Goal: Complete application form

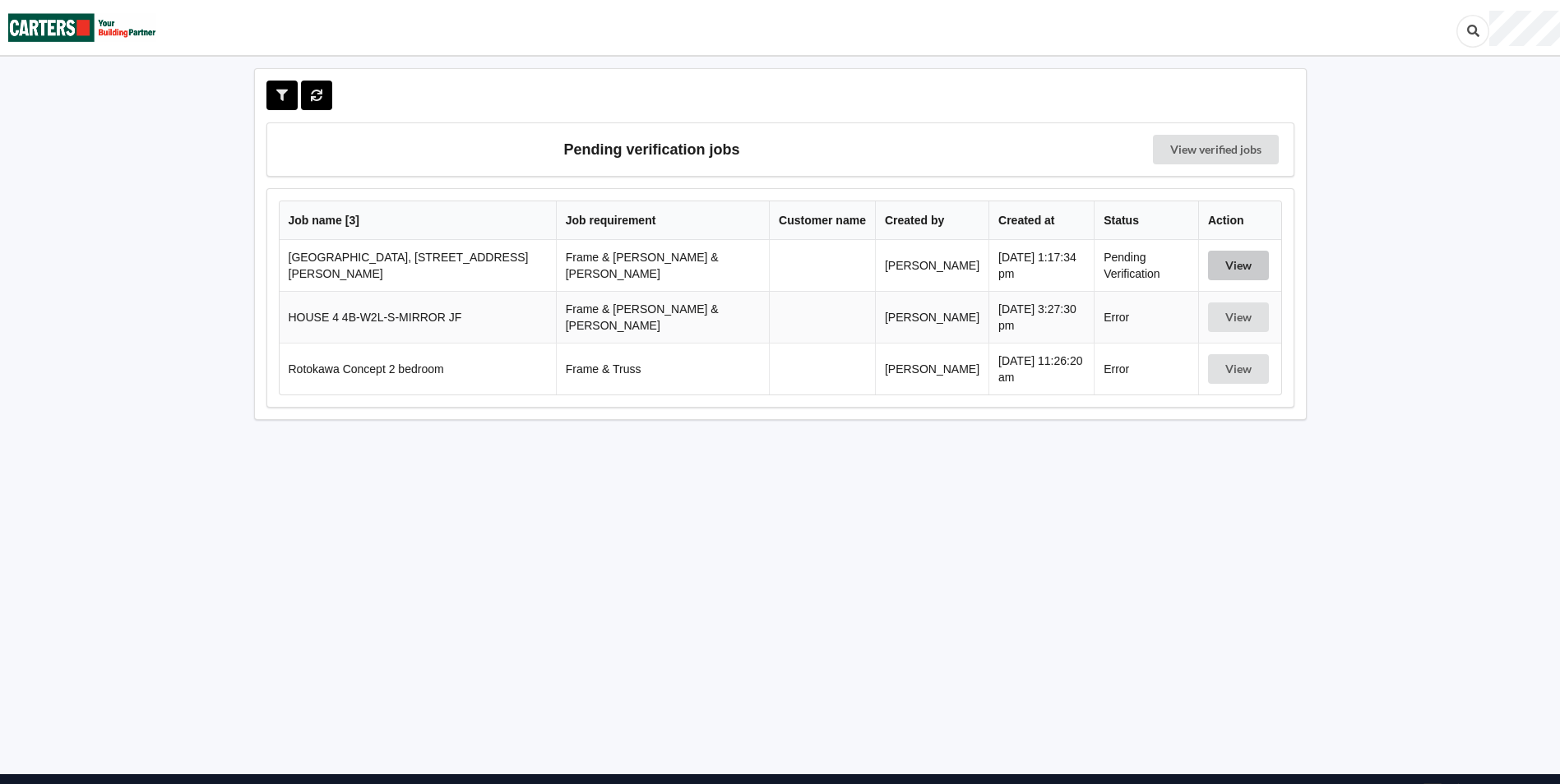
click at [1228, 259] on button "View" at bounding box center [1239, 265] width 61 height 30
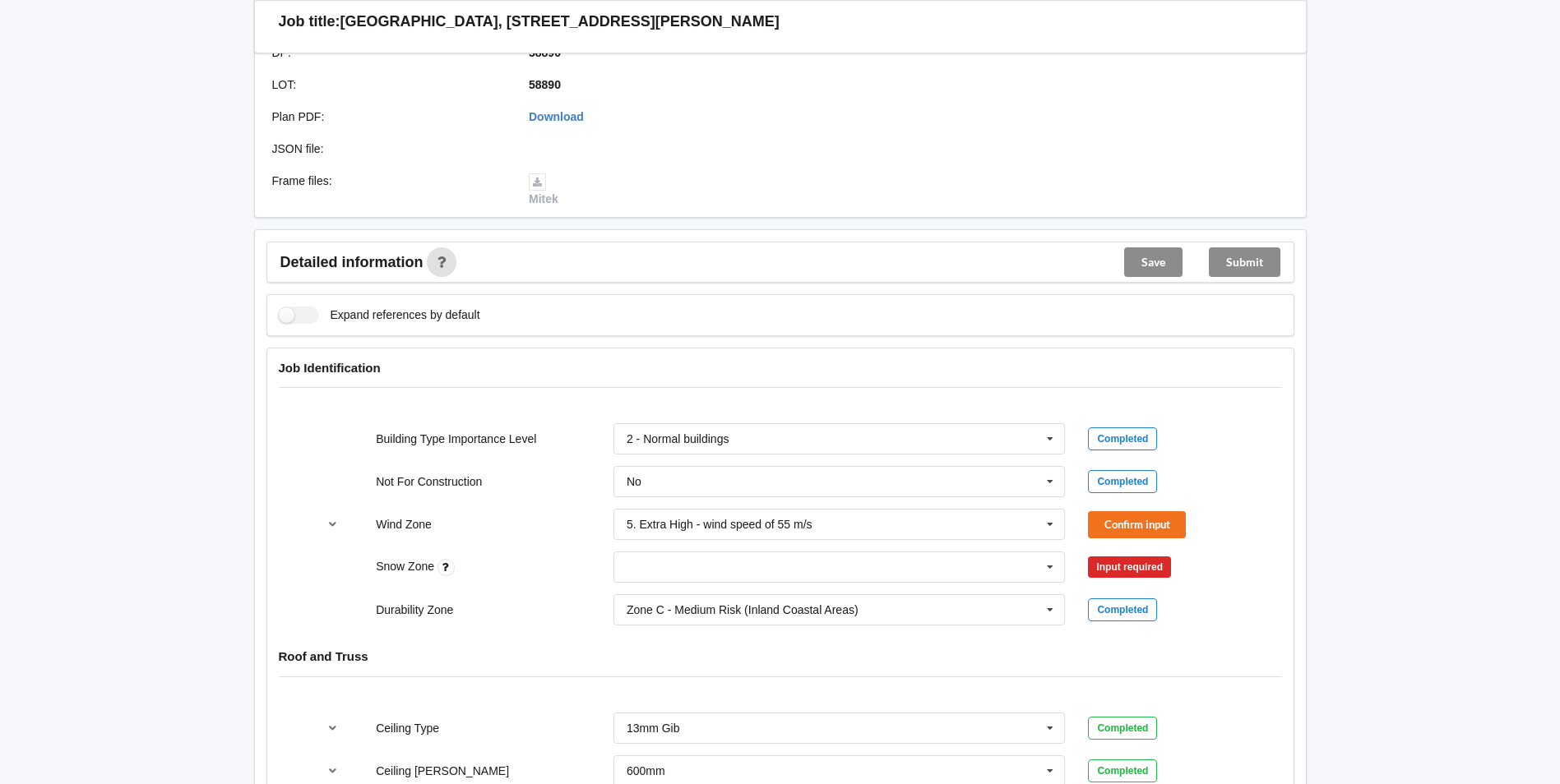
scroll to position [493, 0]
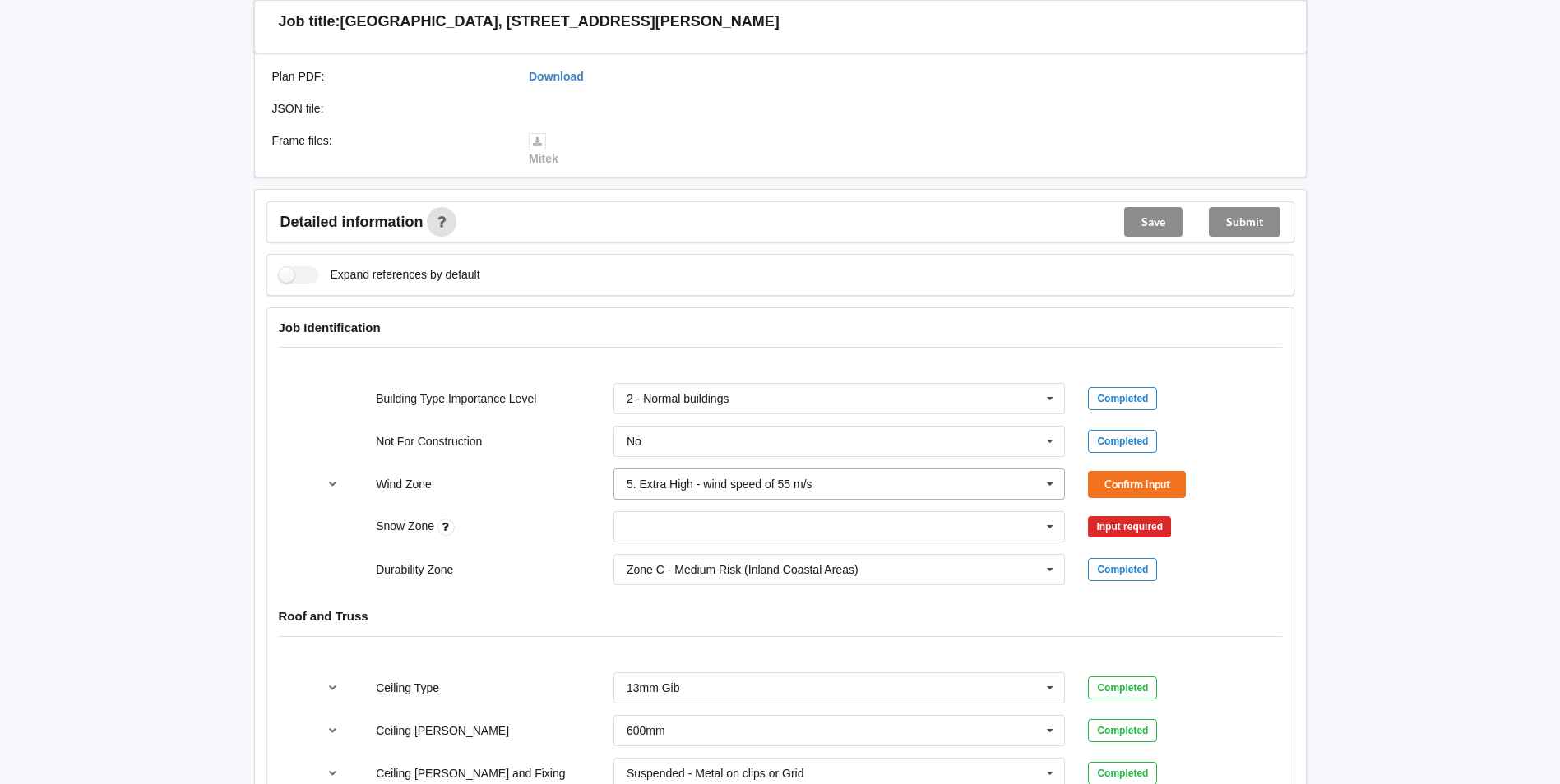
click at [1049, 470] on icon at bounding box center [1050, 485] width 24 height 31
click at [1160, 471] on button "Confirm input" at bounding box center [1137, 484] width 98 height 27
click at [1049, 512] on icon at bounding box center [1050, 527] width 24 height 31
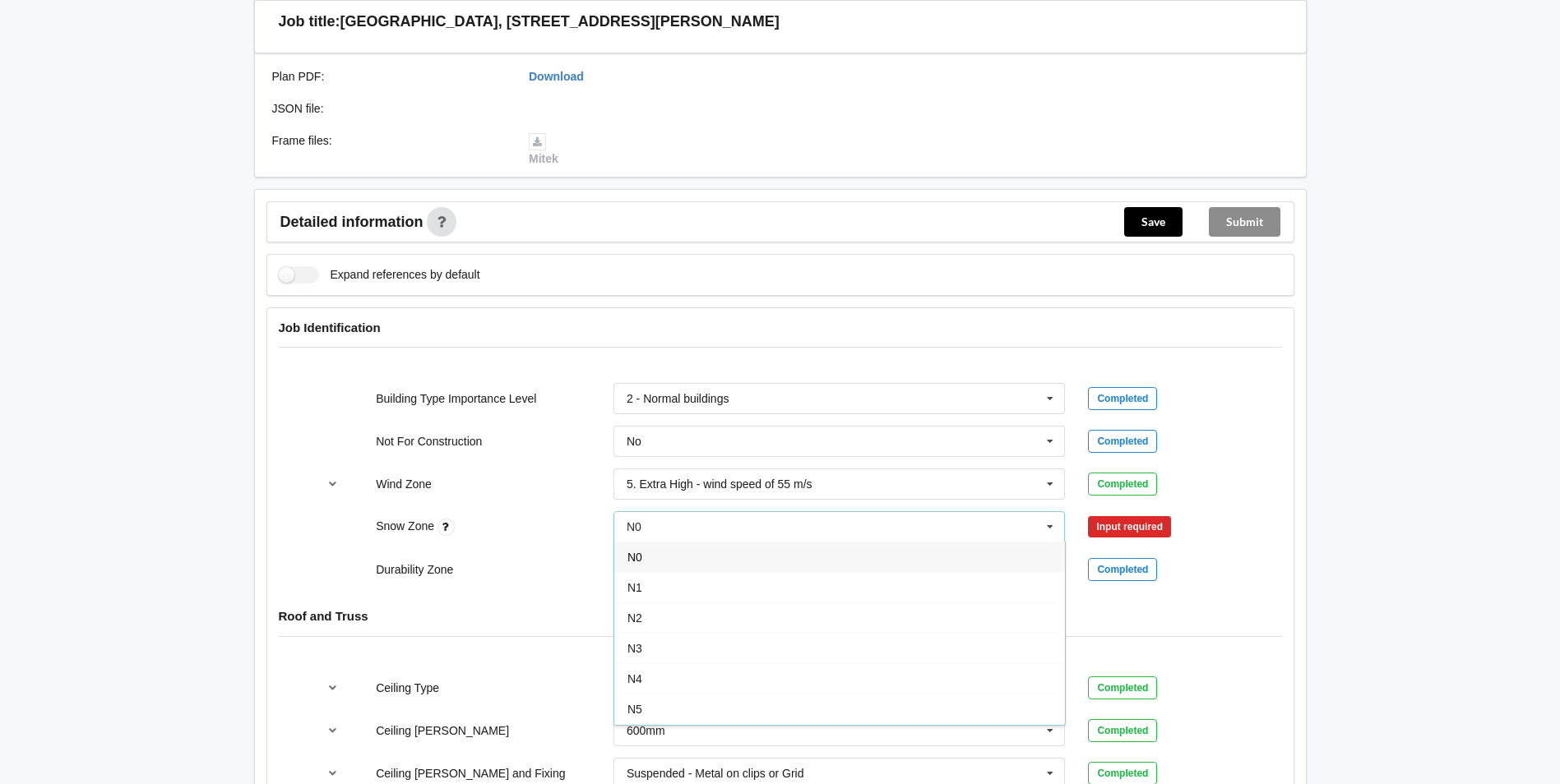
click at [638, 551] on span "N0" at bounding box center [634, 557] width 14 height 13
click at [1139, 515] on button "Confirm input" at bounding box center [1137, 527] width 98 height 27
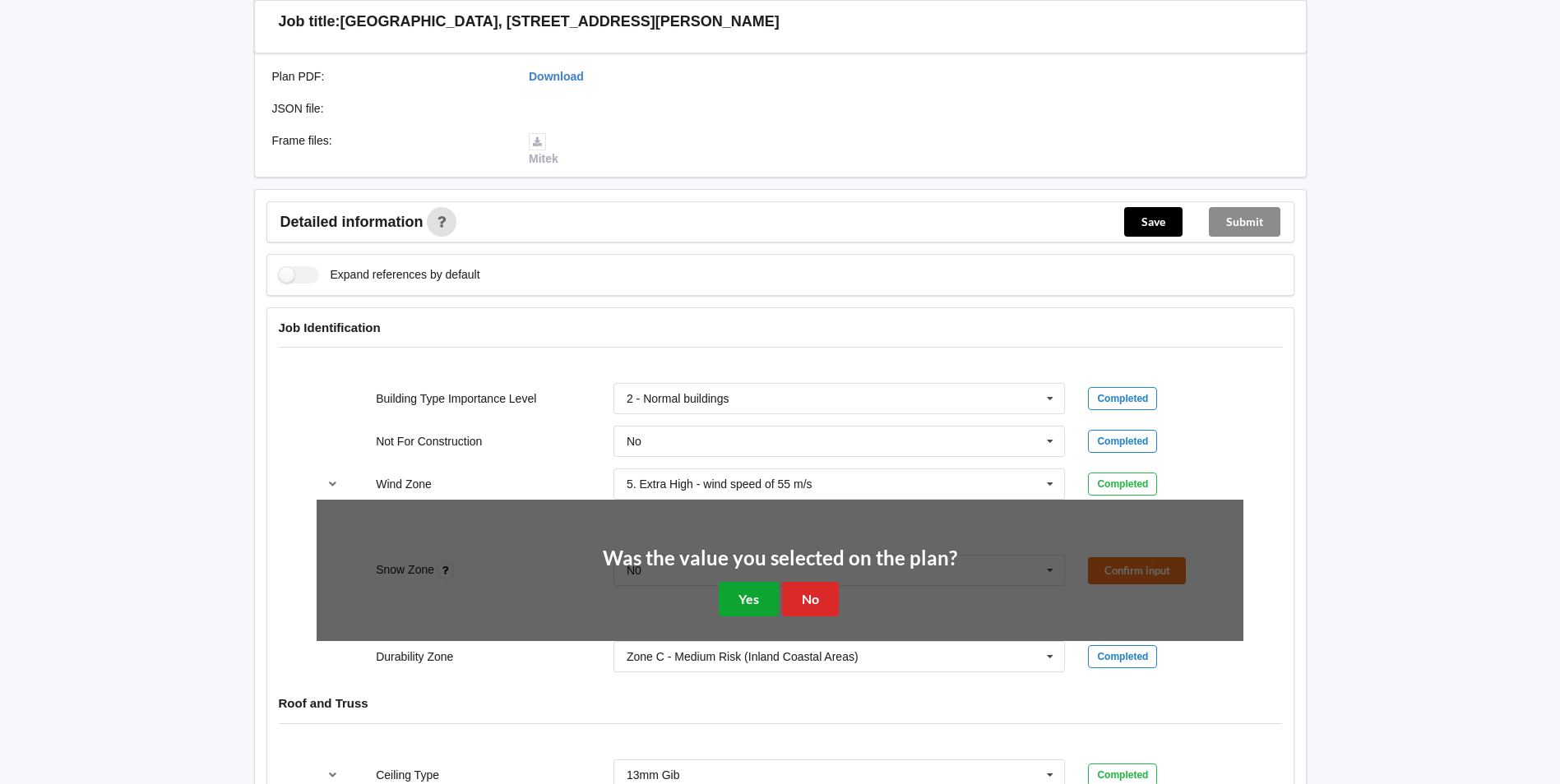
drag, startPoint x: 733, startPoint y: 581, endPoint x: 1006, endPoint y: 609, distance: 274.4
click at [734, 582] on button "Yes" at bounding box center [749, 599] width 60 height 34
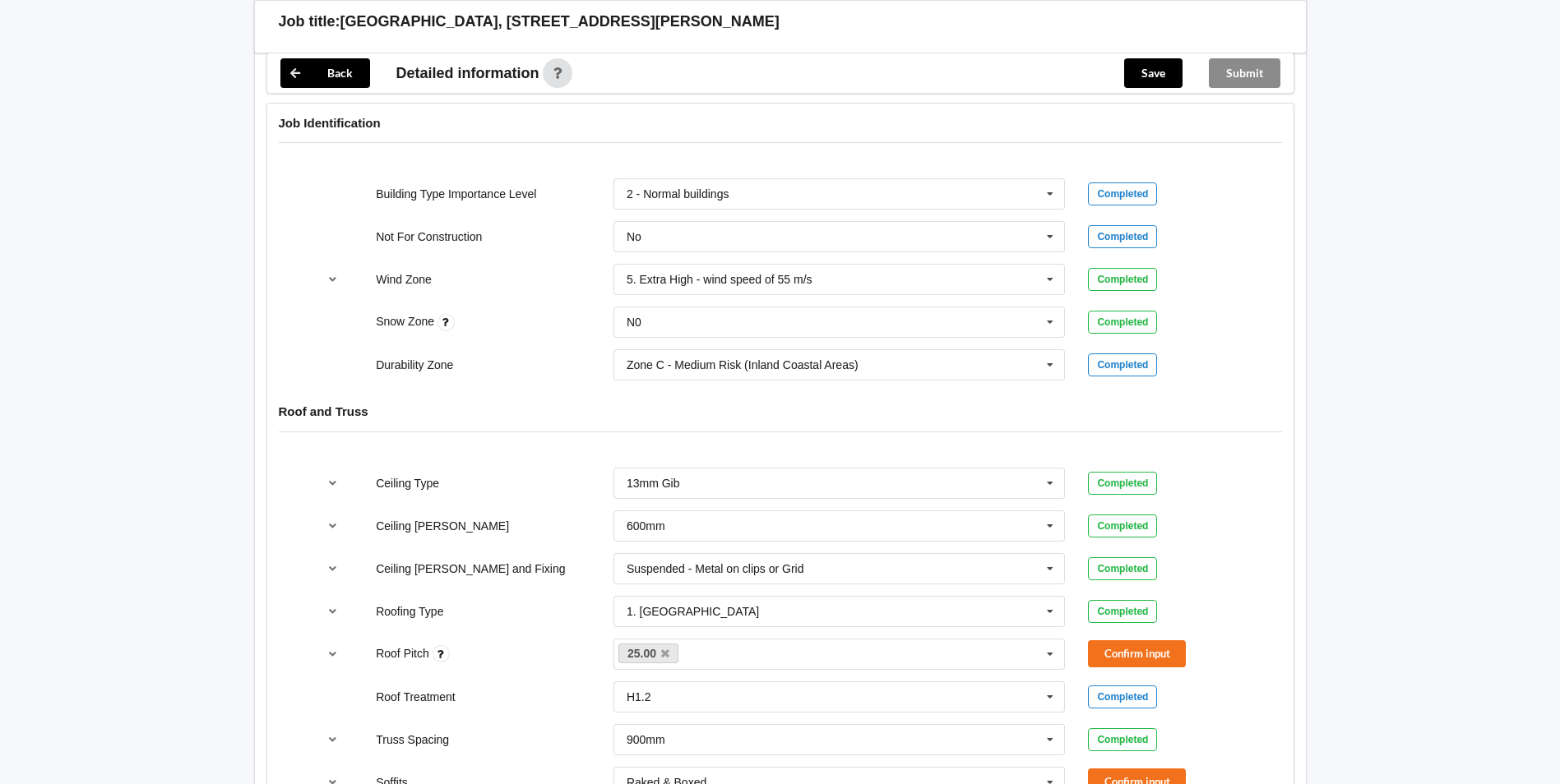
scroll to position [740, 0]
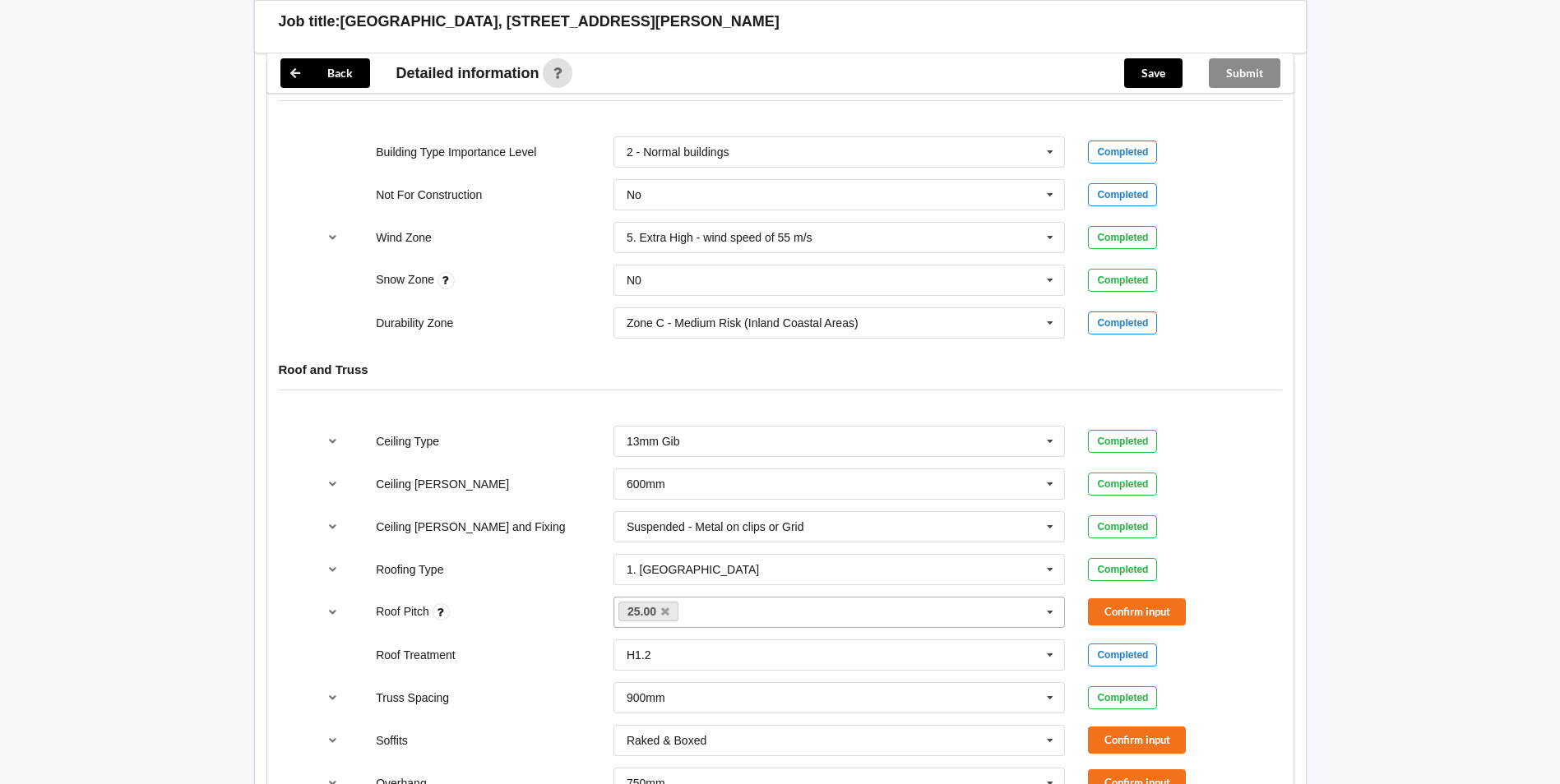
click at [702, 605] on input "text" at bounding box center [696, 612] width 25 height 14
type input "30"
click at [644, 636] on span "Add 30" at bounding box center [644, 642] width 34 height 13
click at [1259, 562] on div "Ceiling Type 13mm Gib 10mm Gib 12mm MDF 12mm Ply 13mm Gib None See Job Notes Co…" at bounding box center [780, 740] width 1026 height 653
click at [1127, 598] on button "Confirm input" at bounding box center [1137, 612] width 98 height 27
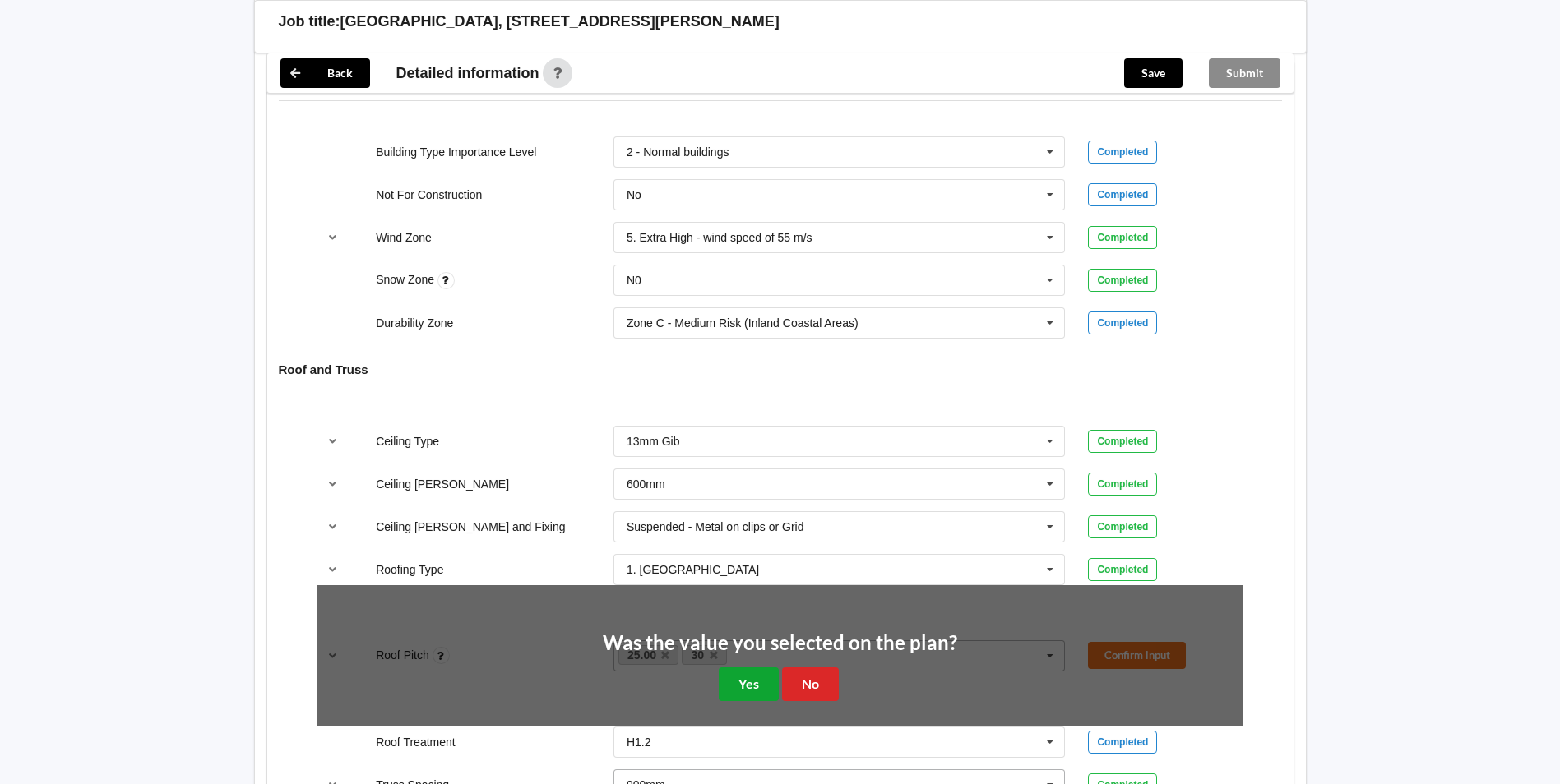
click at [724, 668] on button "Yes" at bounding box center [749, 684] width 60 height 34
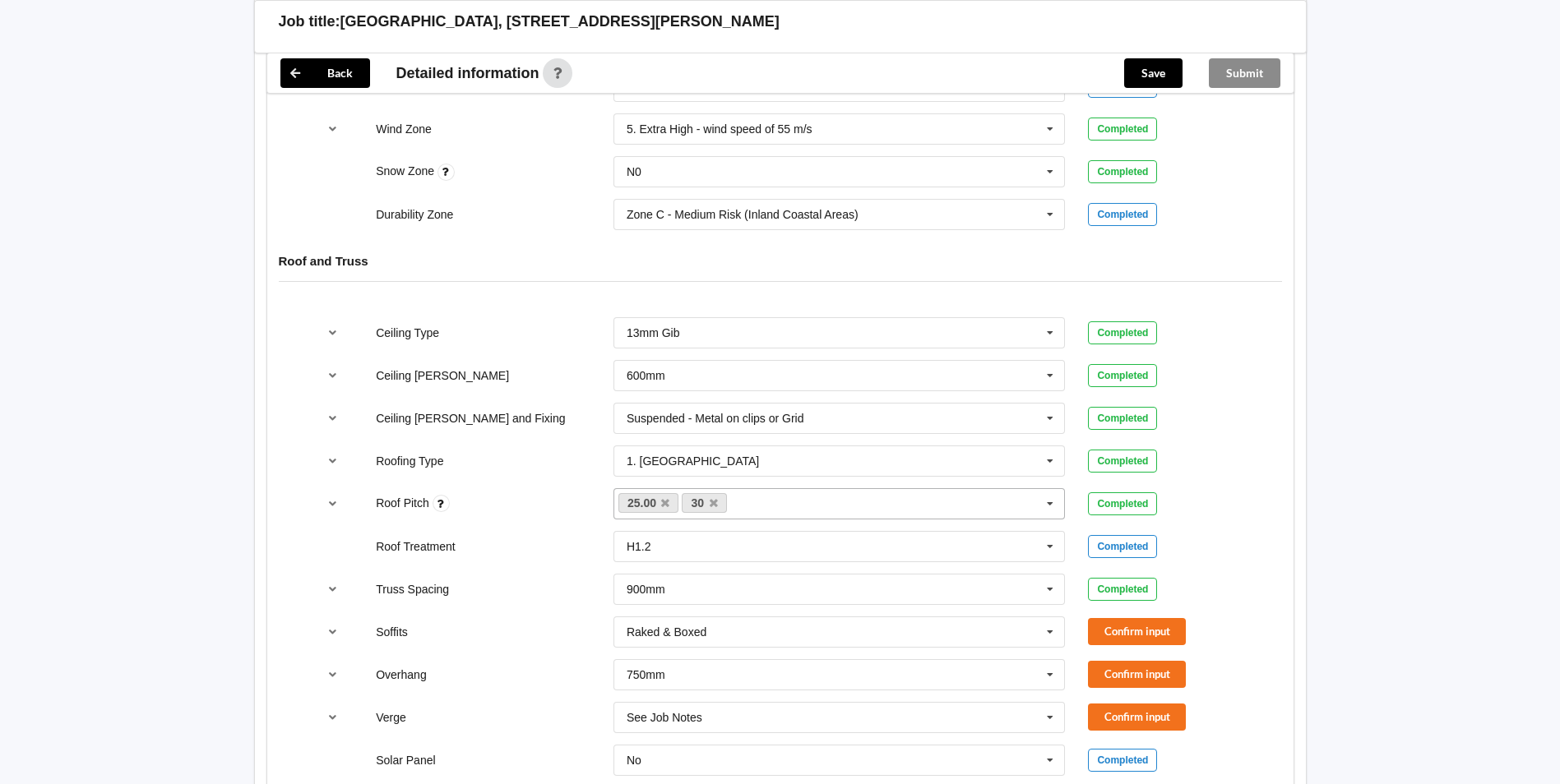
scroll to position [904, 0]
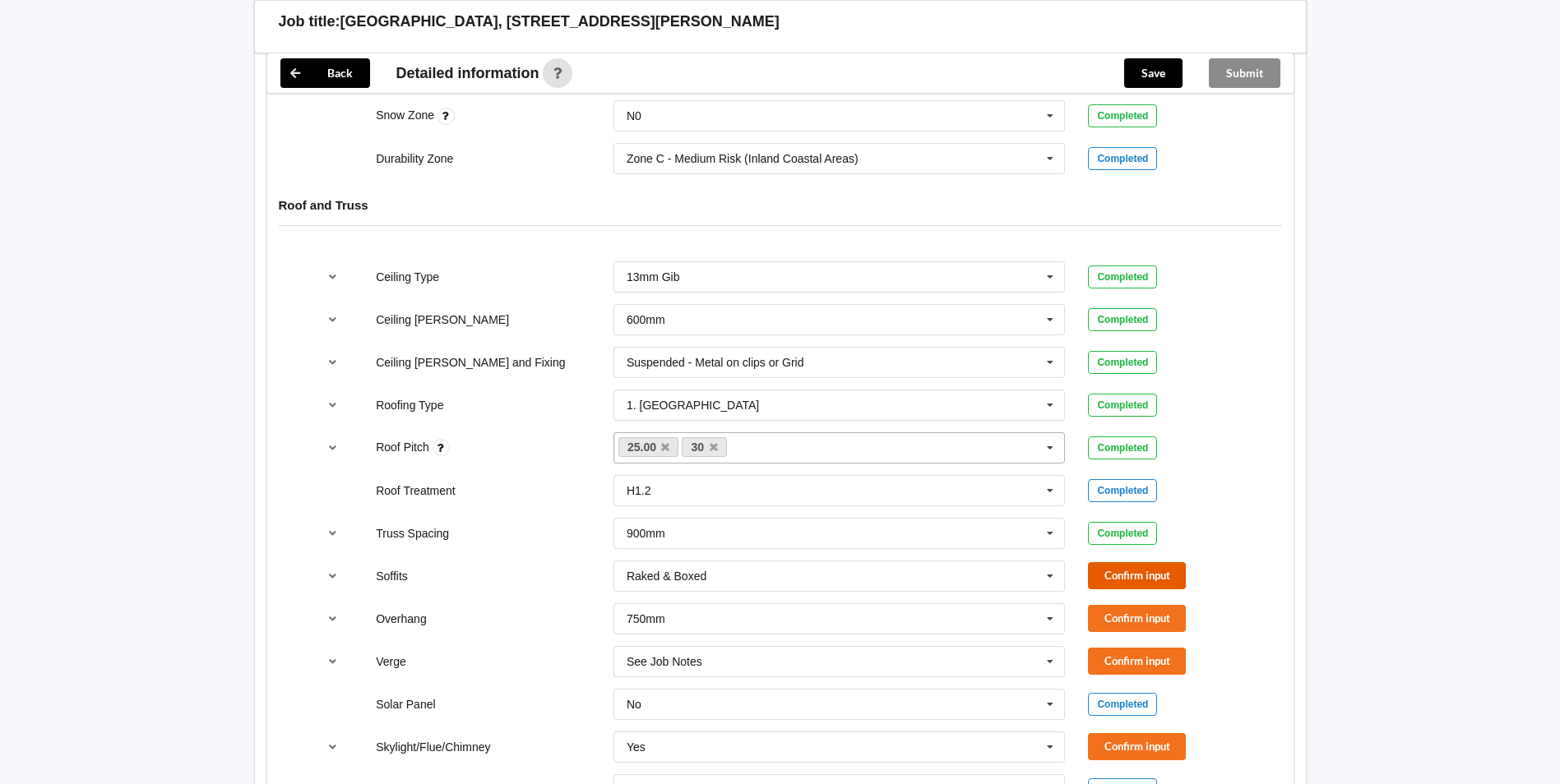
click at [1130, 562] on button "Confirm input" at bounding box center [1137, 576] width 98 height 27
click at [717, 603] on div "750mm 300mm 450mm 600mm 750mm Multiple Values – See As Per Plan None See Job No…" at bounding box center [839, 619] width 452 height 31
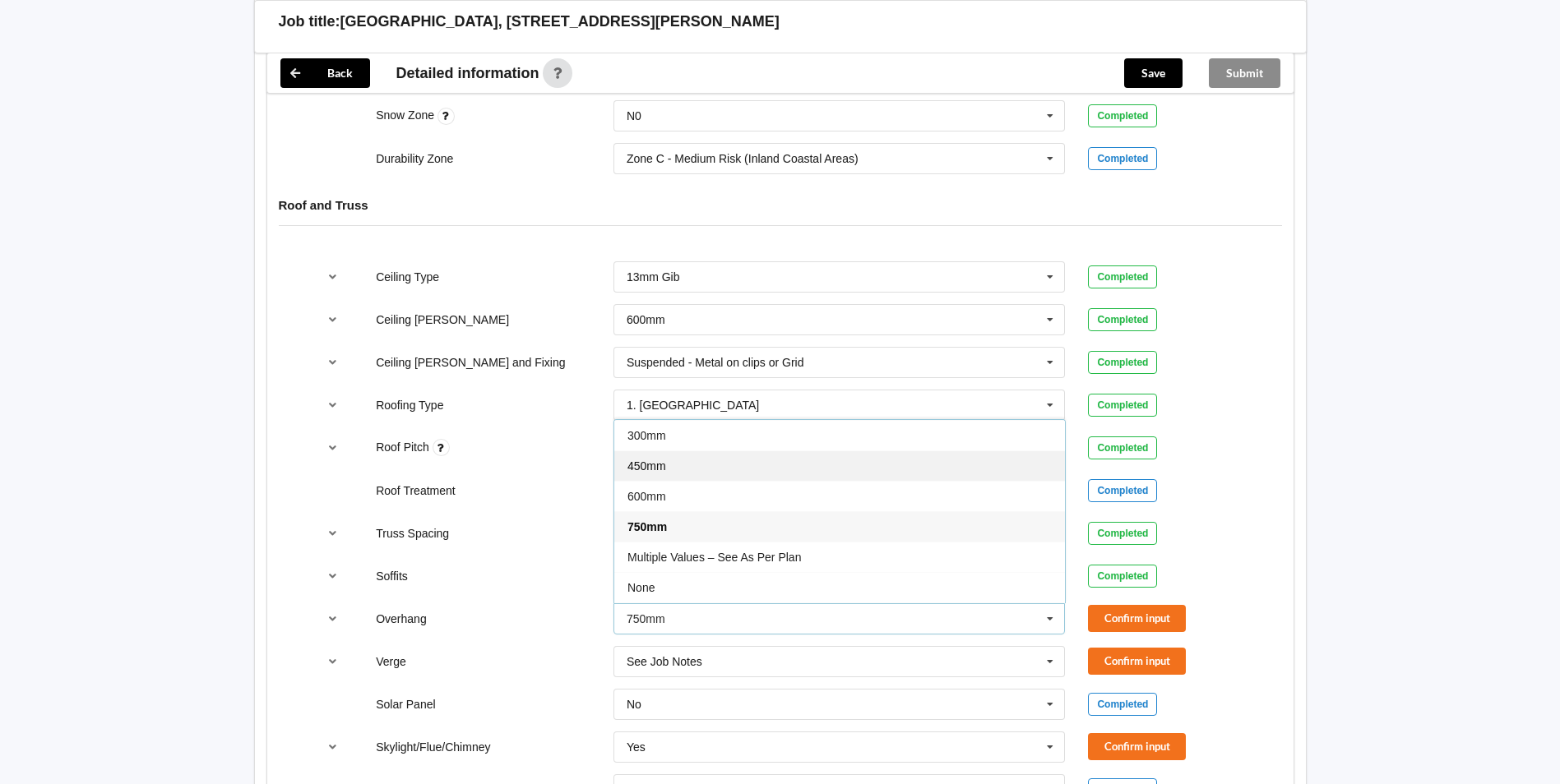
click at [641, 451] on div "450mm" at bounding box center [840, 466] width 451 height 31
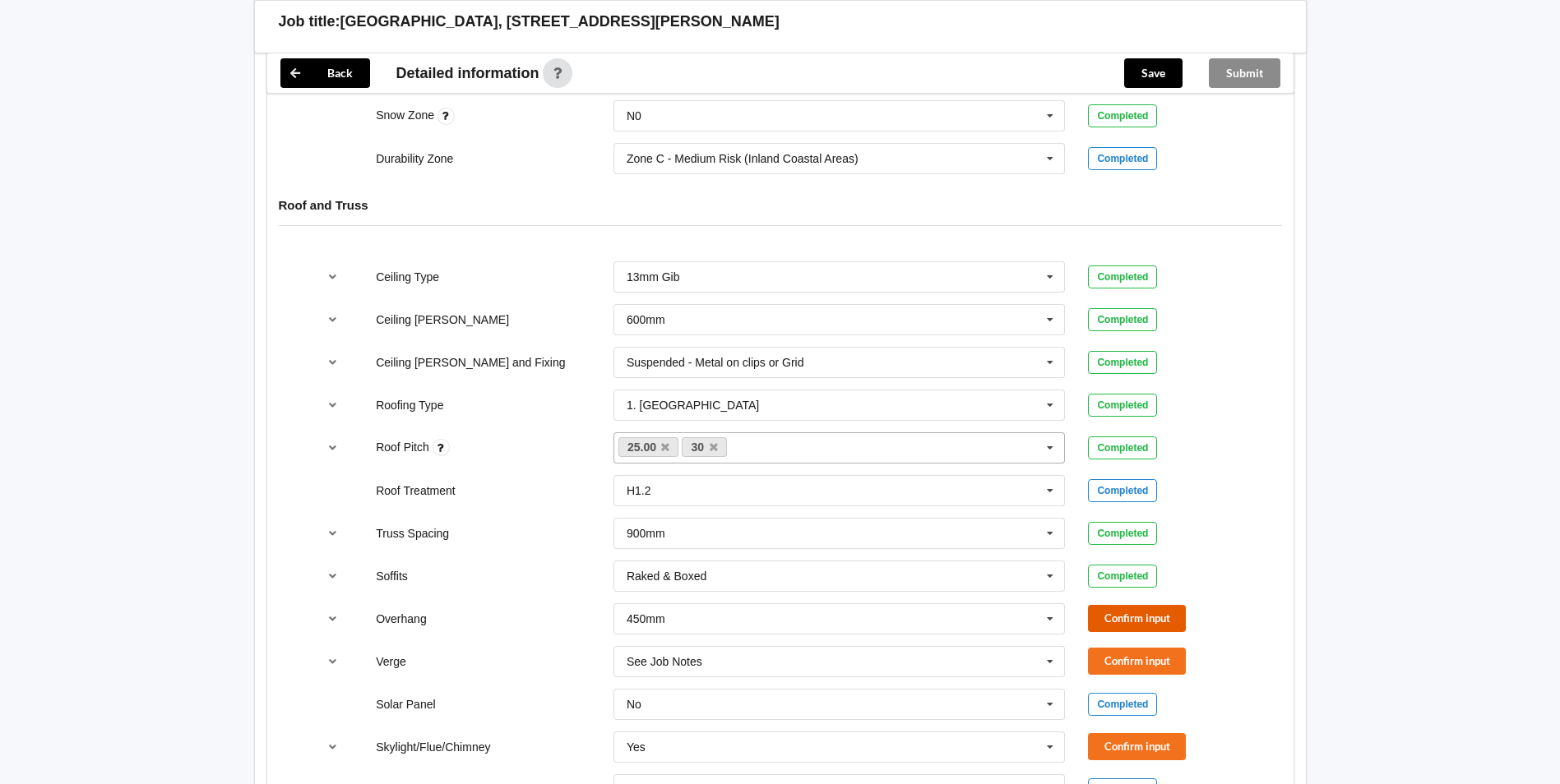
click at [1114, 608] on button "Confirm input" at bounding box center [1137, 619] width 98 height 27
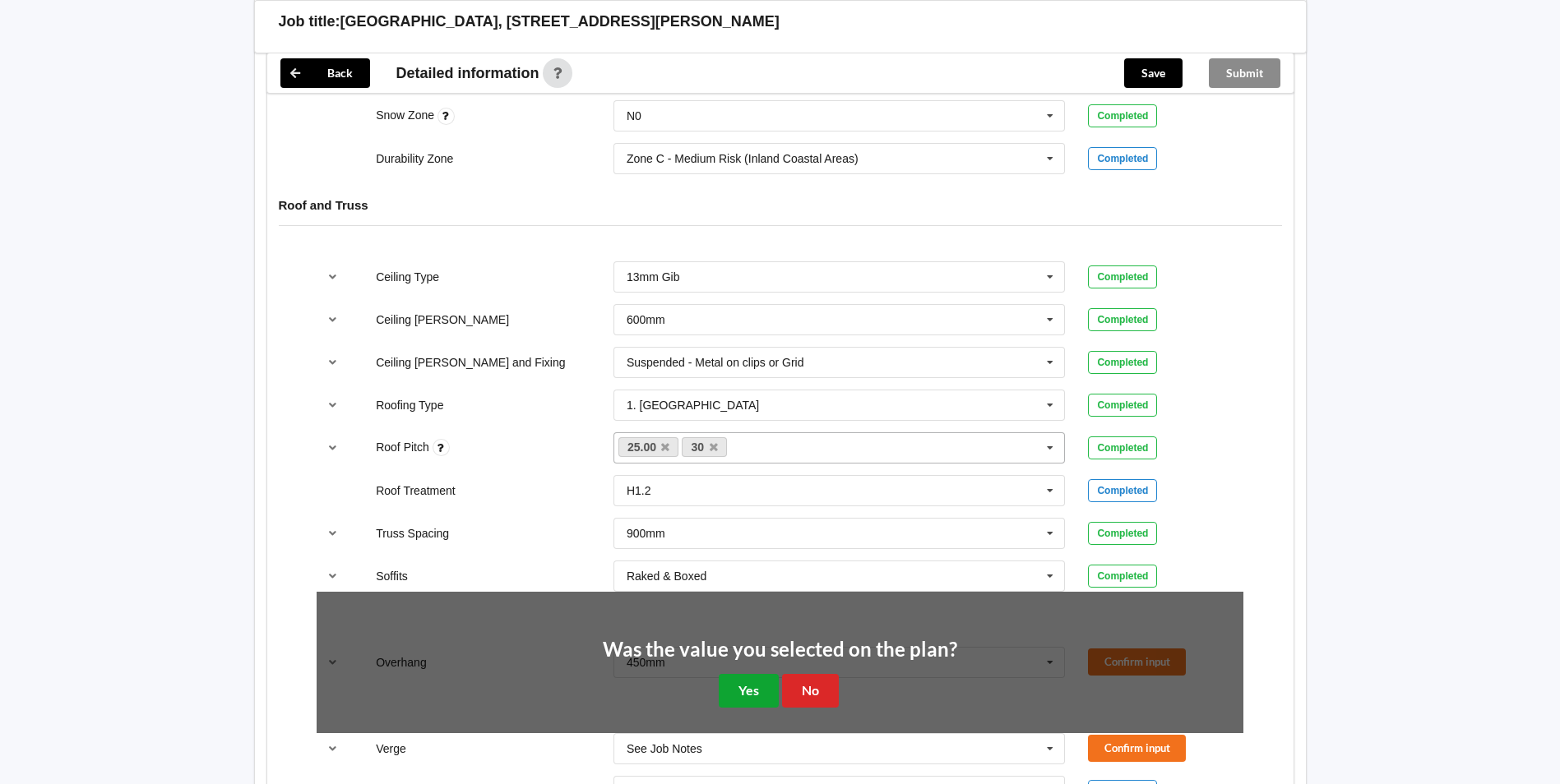
click at [740, 674] on button "Yes" at bounding box center [749, 692] width 60 height 34
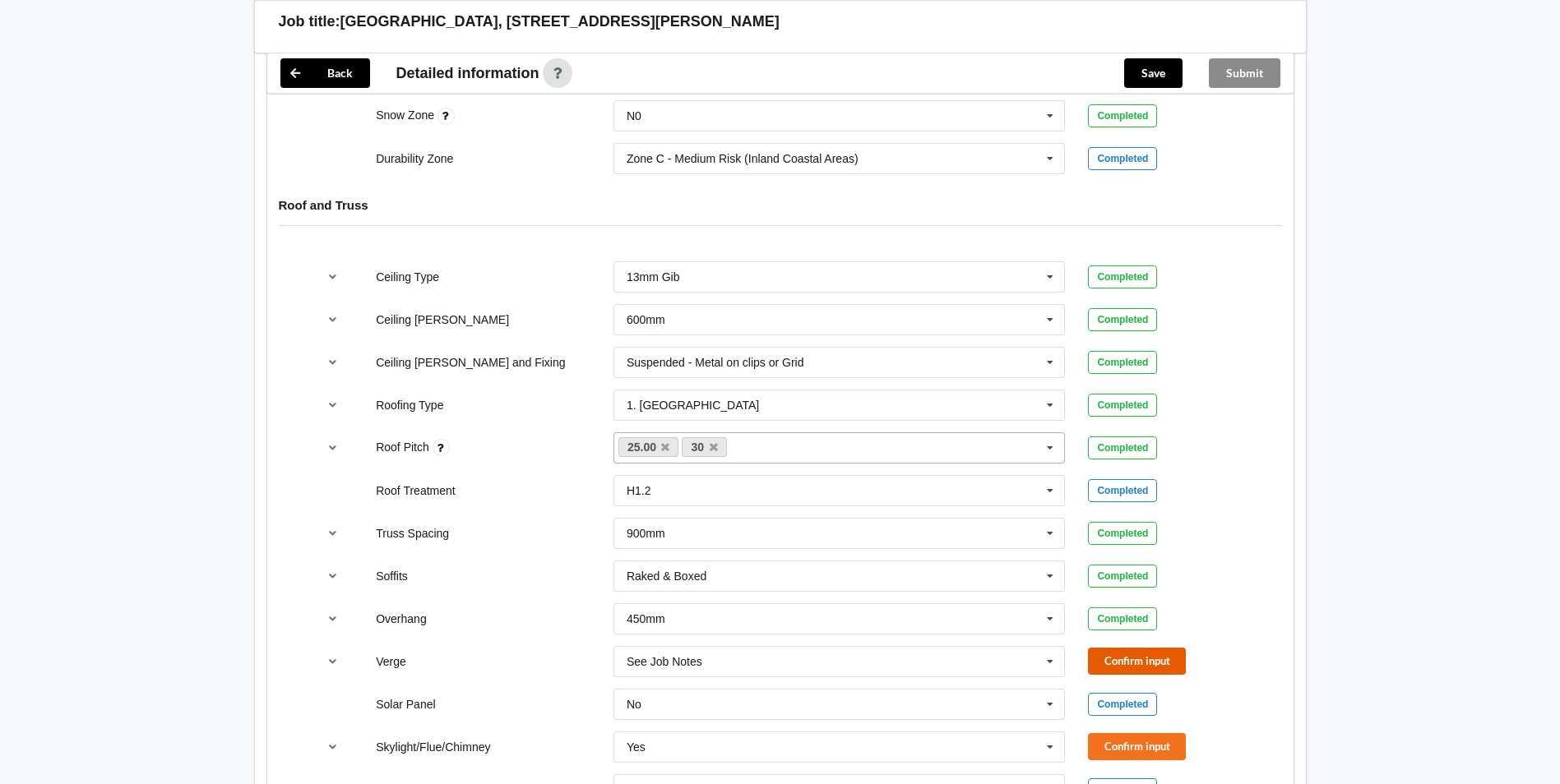
click at [1129, 647] on button "Confirm input" at bounding box center [1137, 661] width 98 height 27
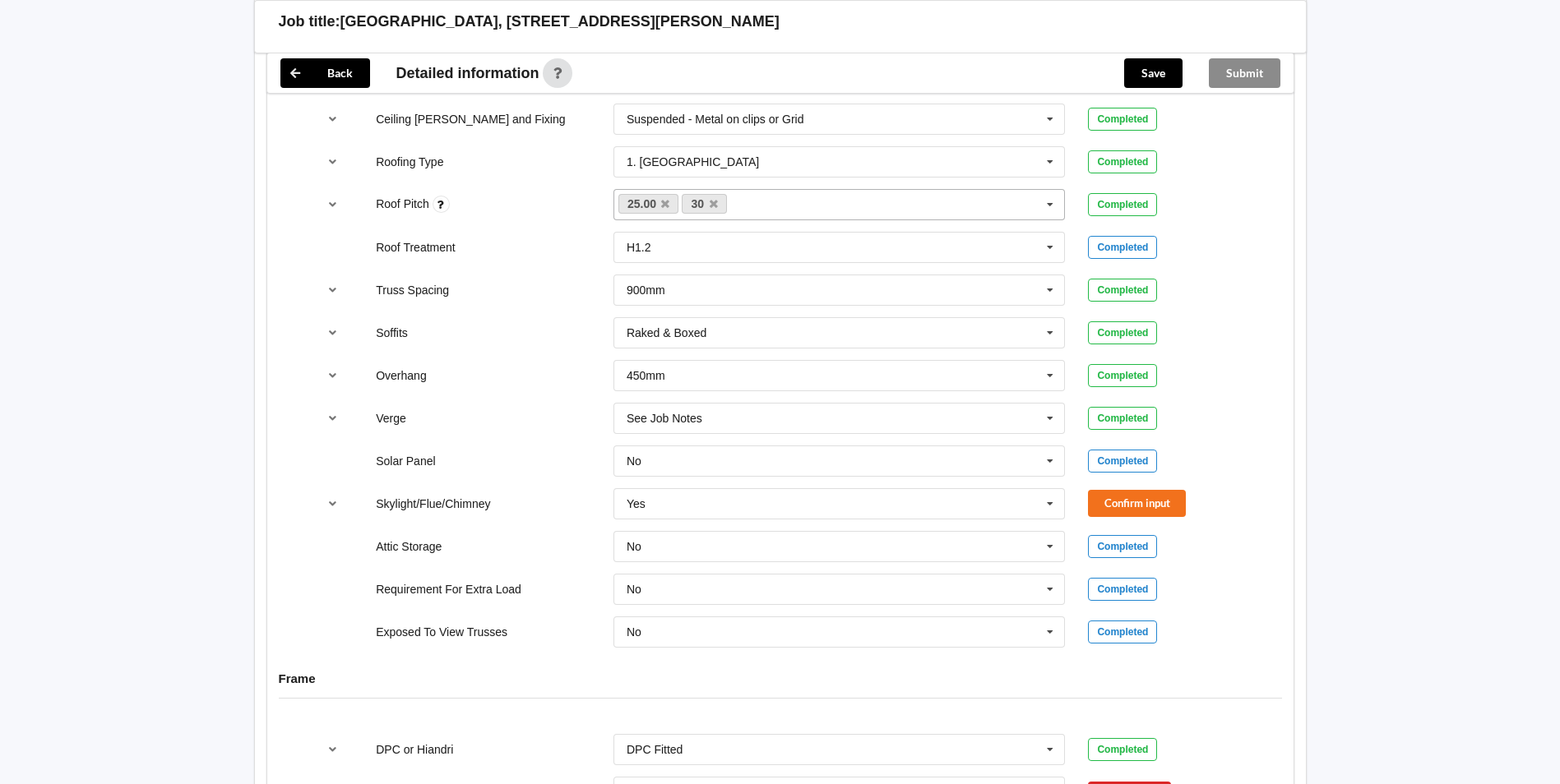
scroll to position [1150, 0]
click at [1123, 487] on button "Confirm input" at bounding box center [1137, 500] width 98 height 27
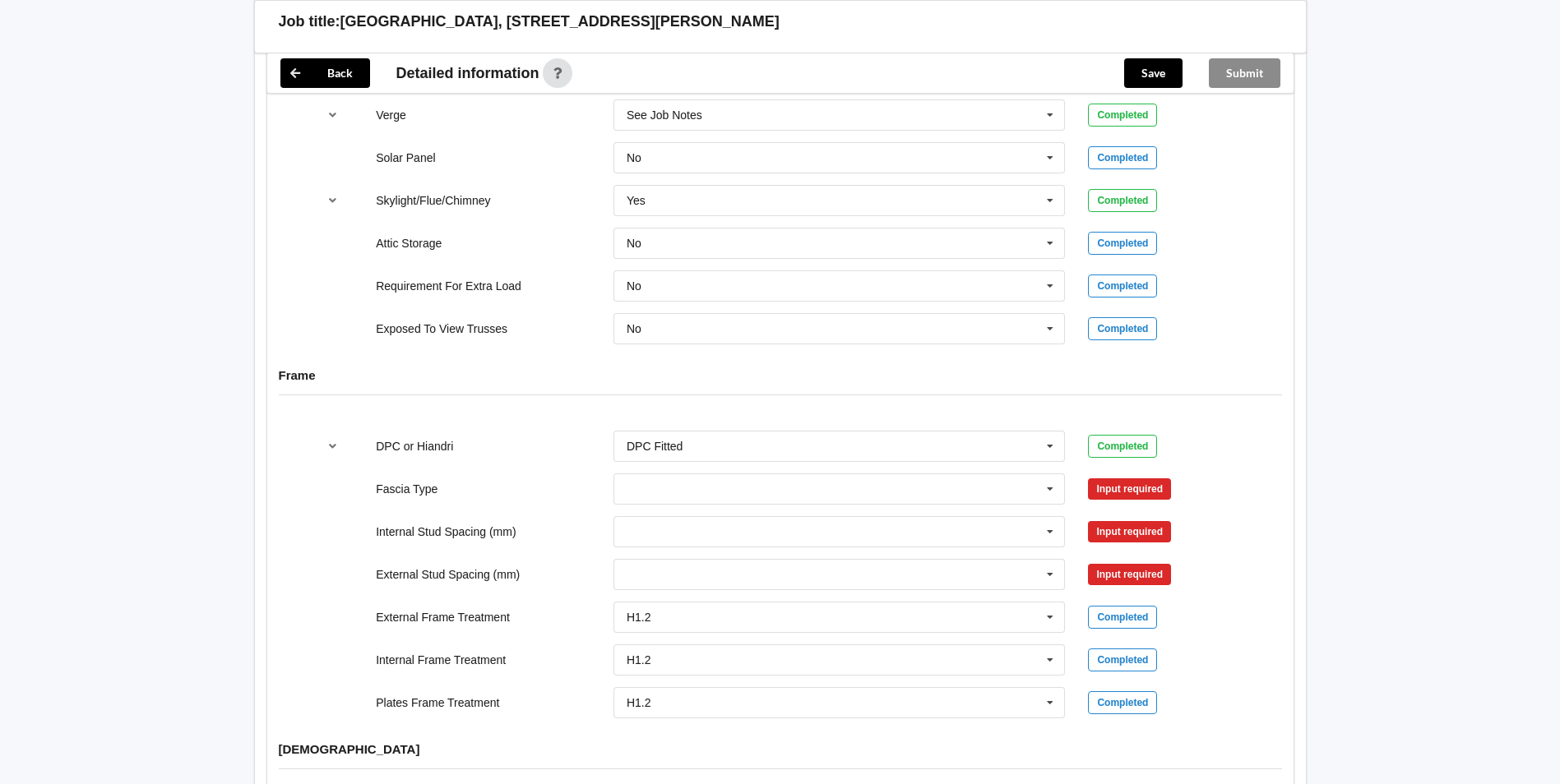
scroll to position [1479, 0]
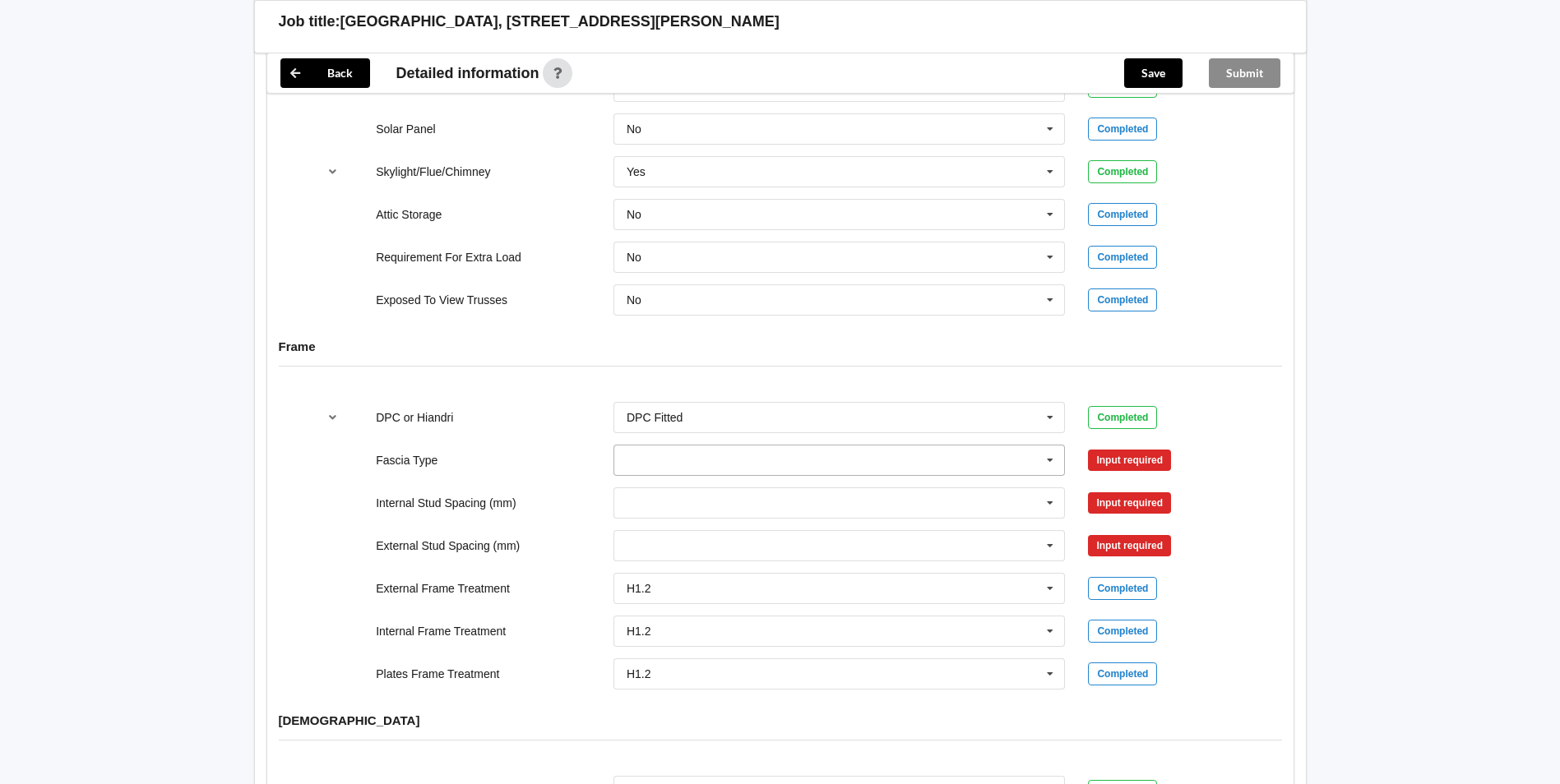
click at [658, 445] on input "text" at bounding box center [841, 460] width 451 height 30
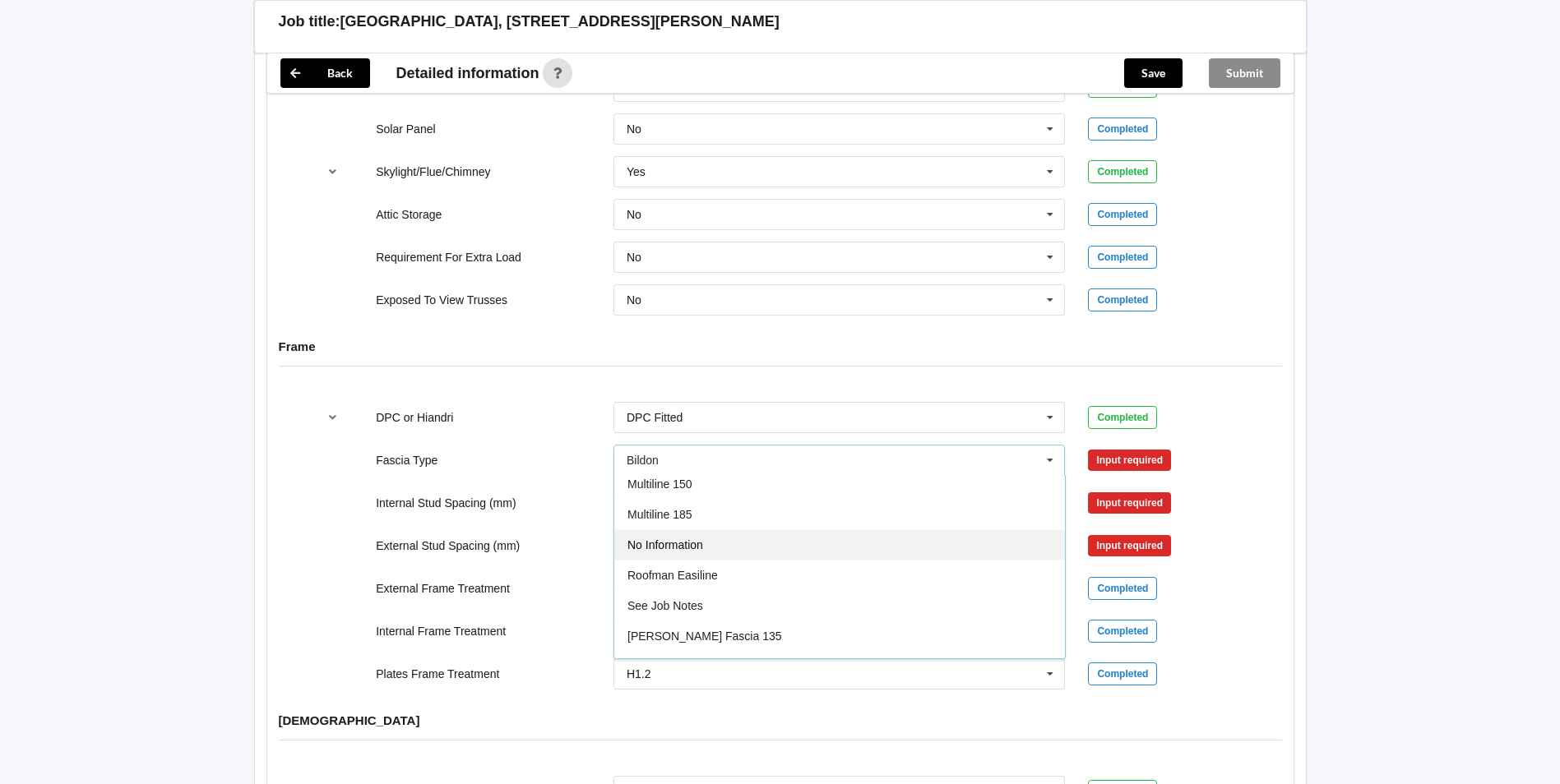
click at [679, 538] on span "No Information" at bounding box center [665, 544] width 75 height 13
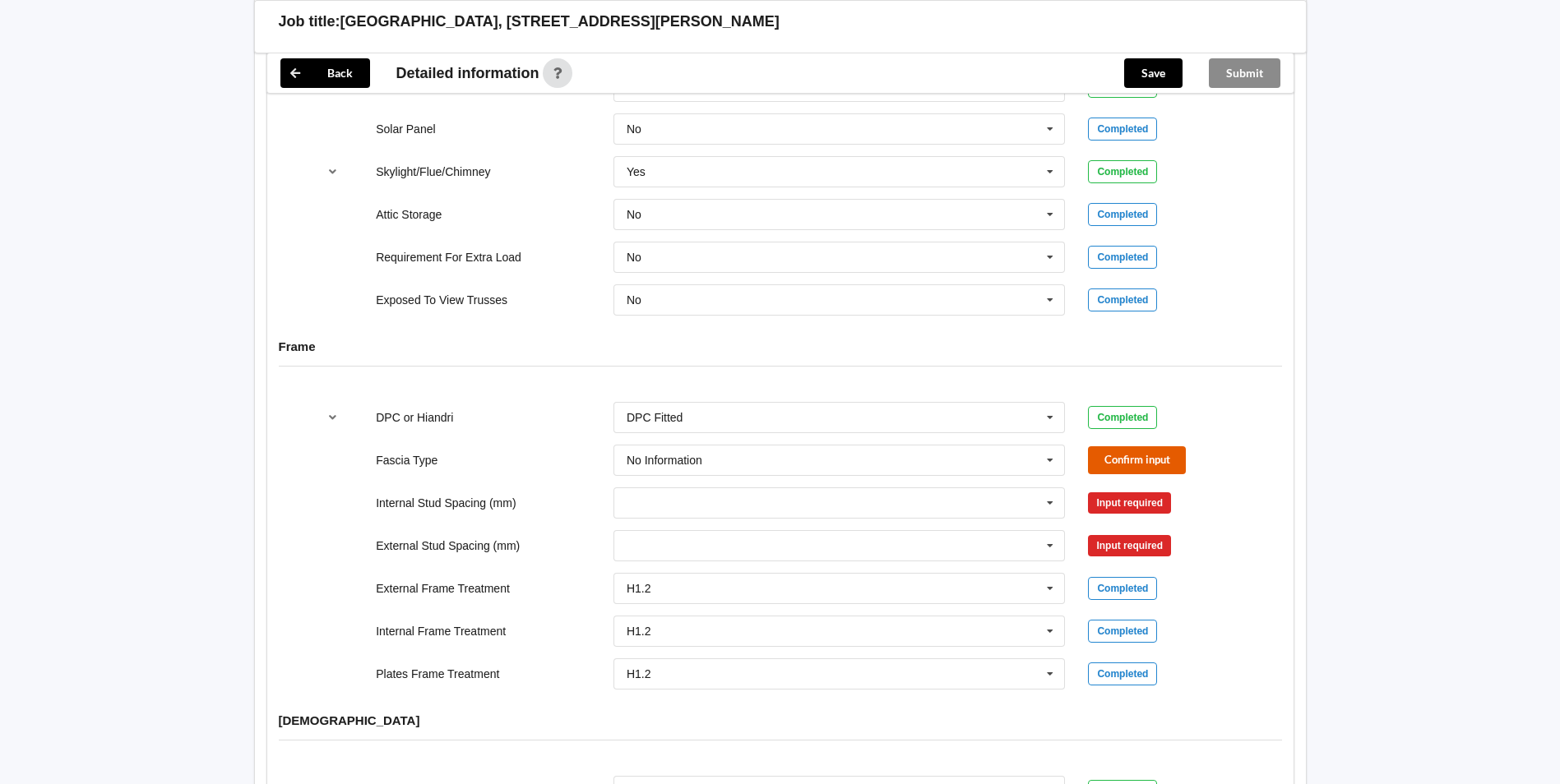
click at [1140, 449] on button "Confirm input" at bounding box center [1137, 460] width 98 height 27
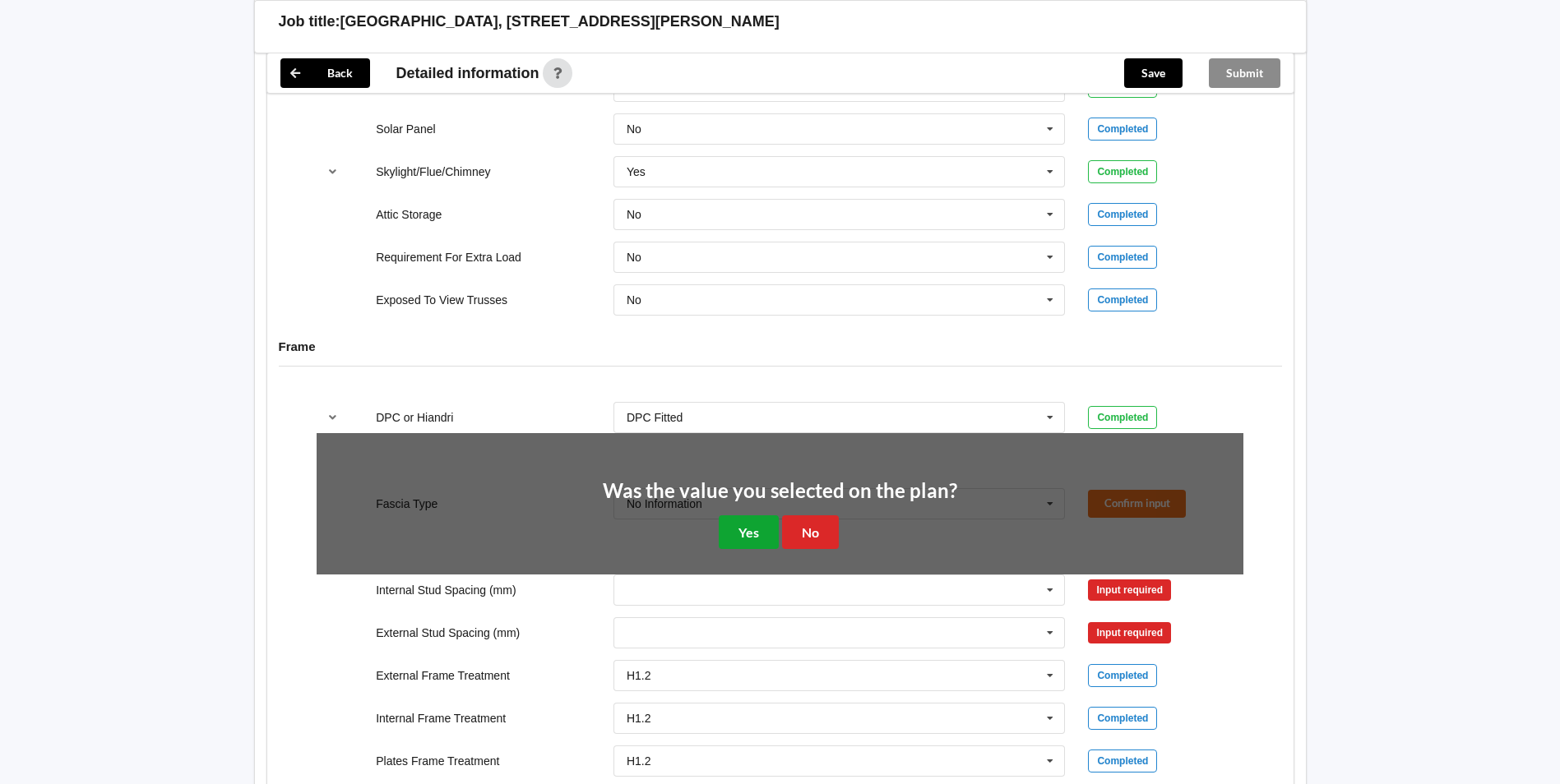
click at [759, 515] on button "Yes" at bounding box center [749, 533] width 60 height 34
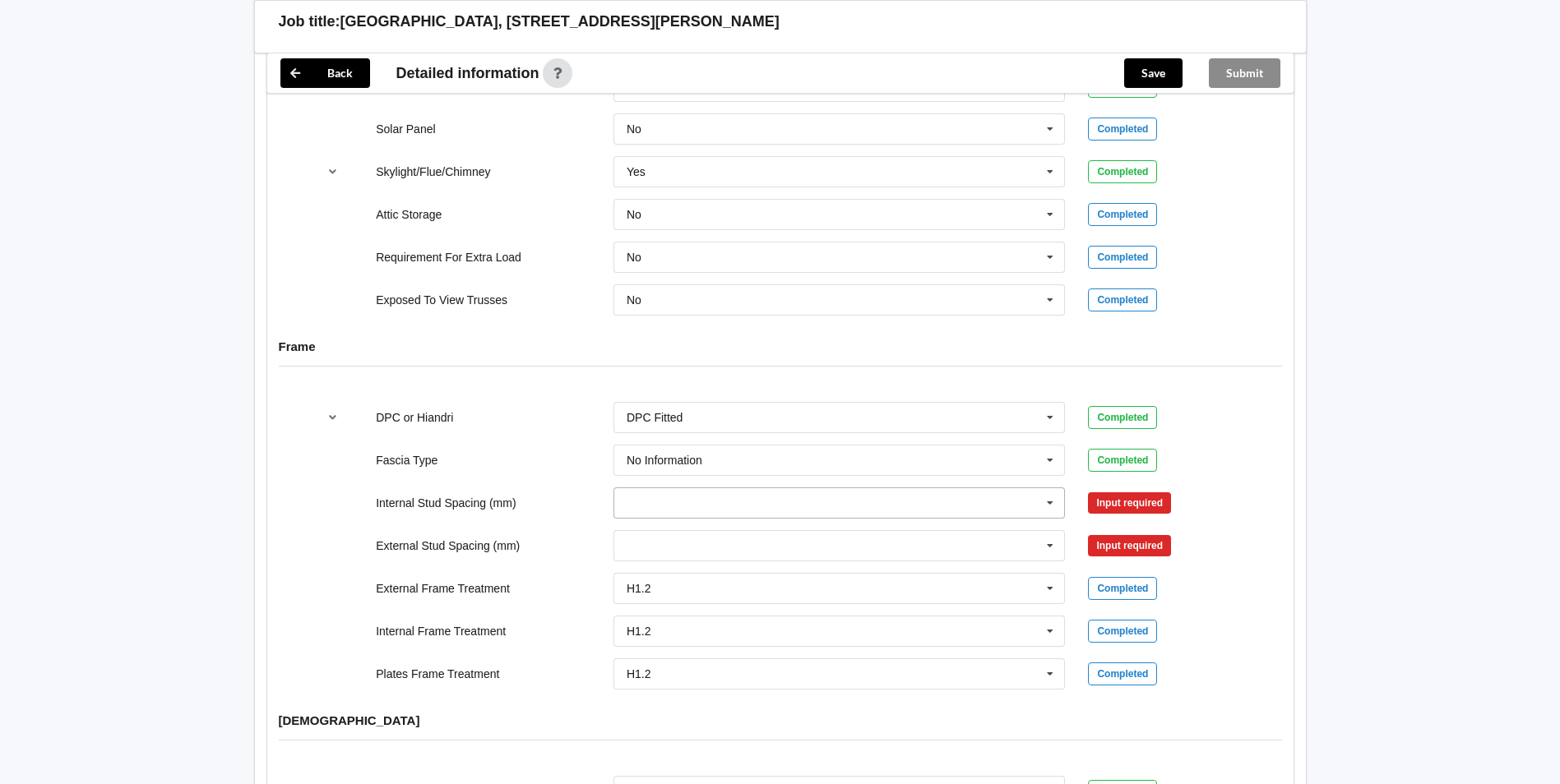
click at [708, 489] on input "text" at bounding box center [841, 503] width 451 height 30
click at [771, 679] on span "Multiple Values – See As Per Plan" at bounding box center [714, 685] width 173 height 13
click at [677, 531] on input "text" at bounding box center [841, 545] width 451 height 30
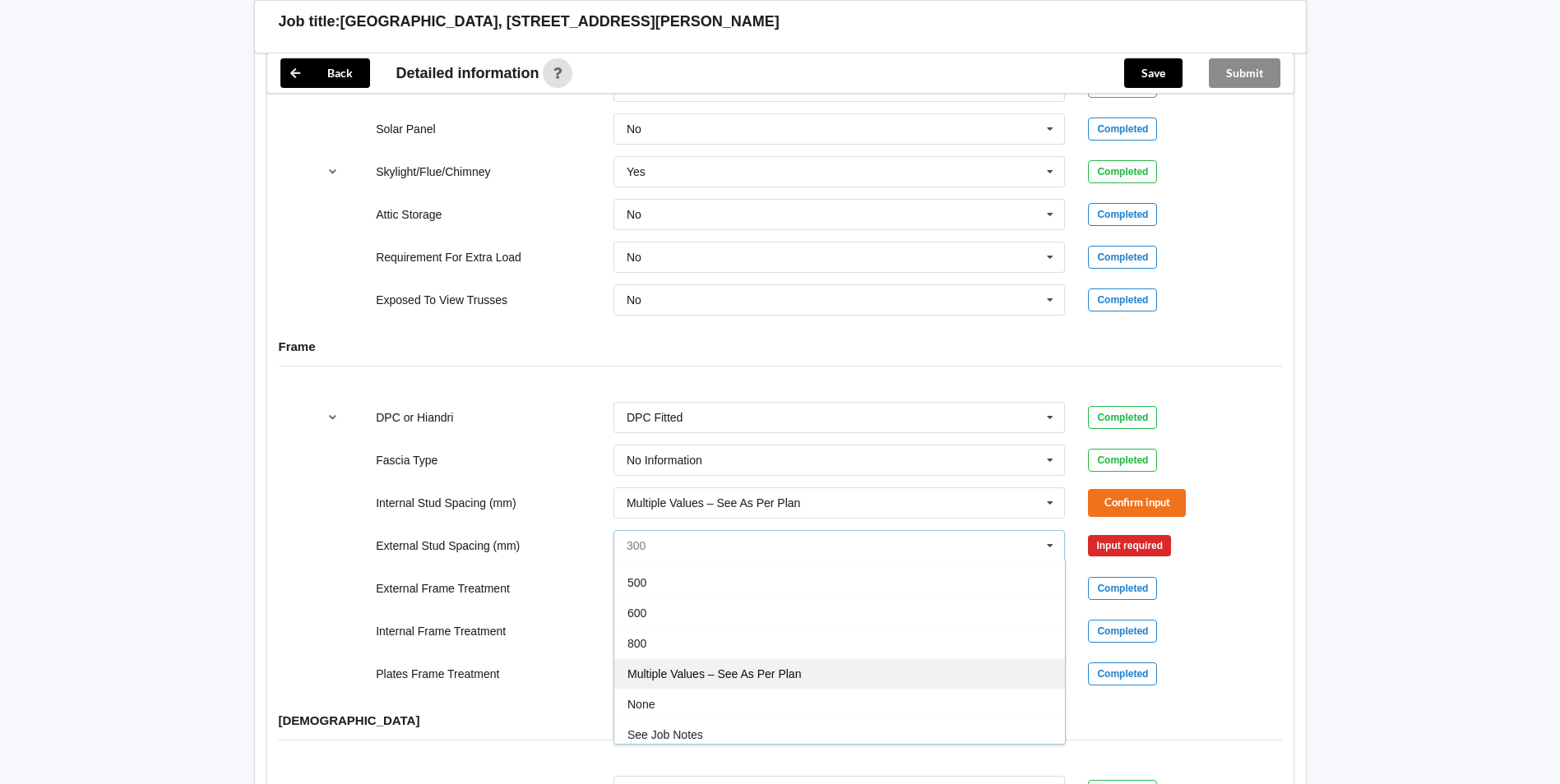
scroll to position [91, 0]
click at [675, 662] on span "Multiple Values – See As Per Plan" at bounding box center [714, 668] width 173 height 13
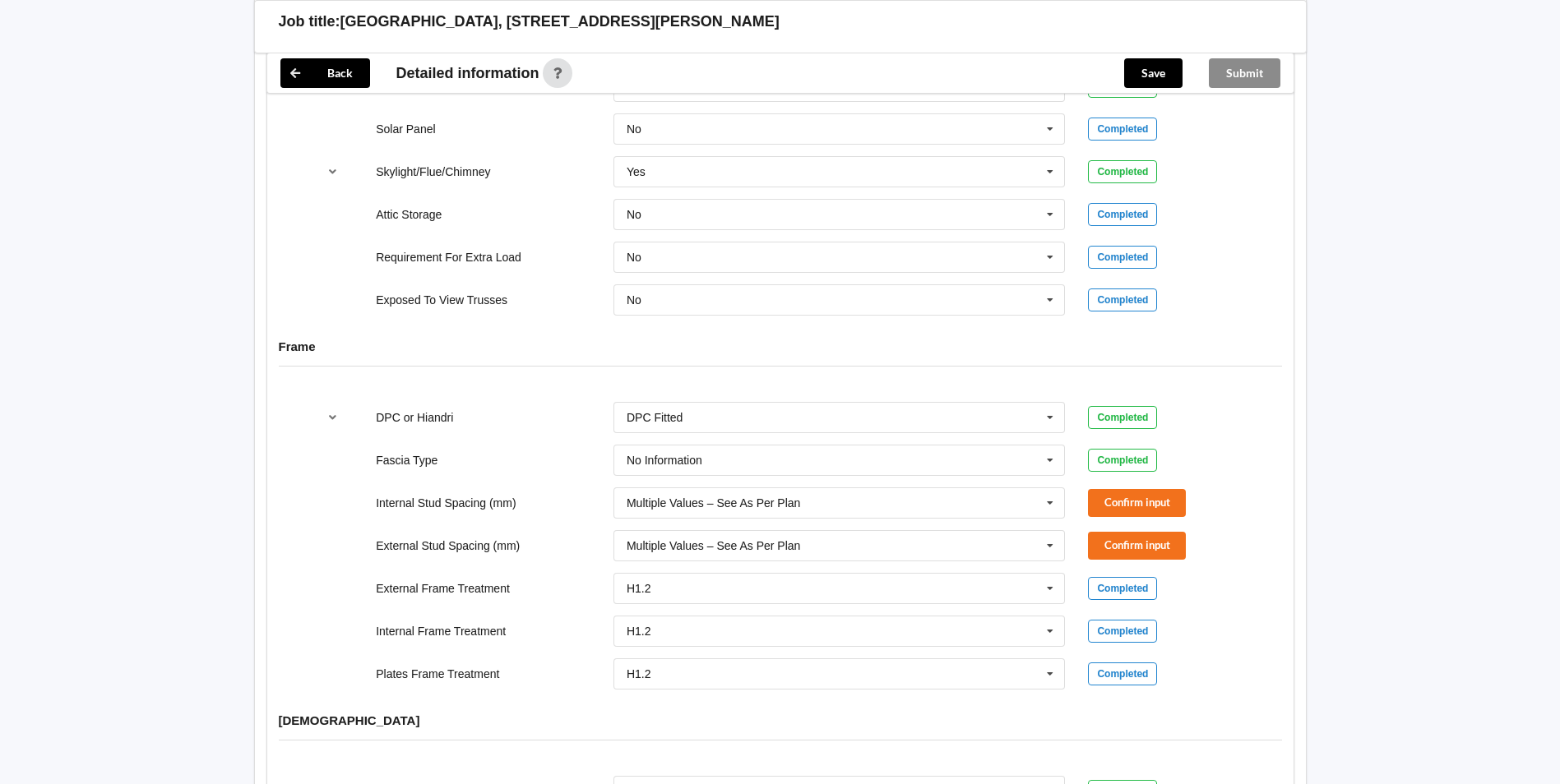
click at [1259, 535] on div "DPC or Hiandri DPC Fitted DPC Fitted HIANDRI Fitted Not Required See Job Notes …" at bounding box center [780, 546] width 1026 height 311
click at [1129, 489] on button "Confirm input" at bounding box center [1137, 503] width 98 height 27
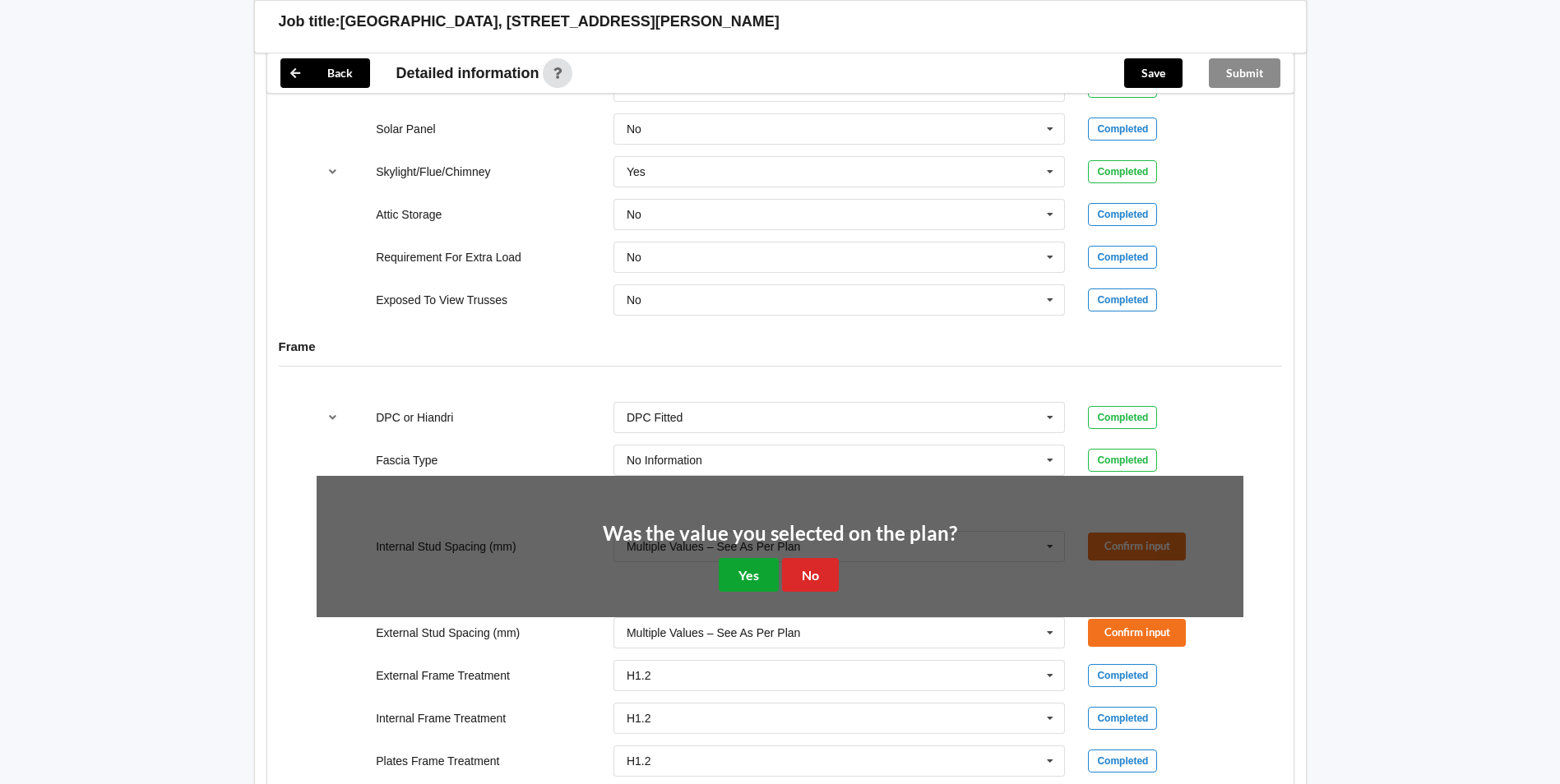
click at [735, 558] on button "Yes" at bounding box center [749, 575] width 60 height 34
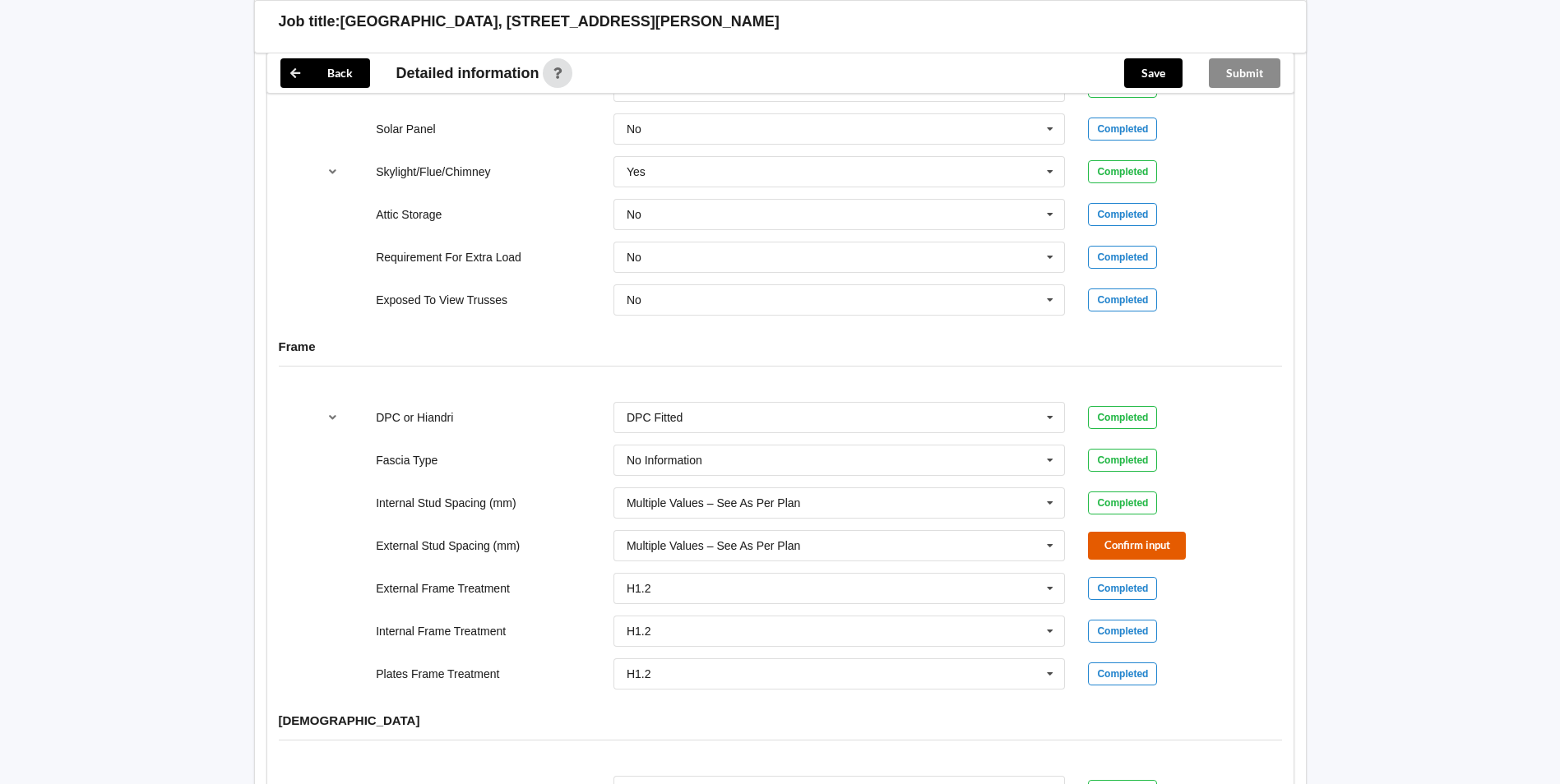
click at [1127, 532] on button "Confirm input" at bounding box center [1137, 545] width 98 height 27
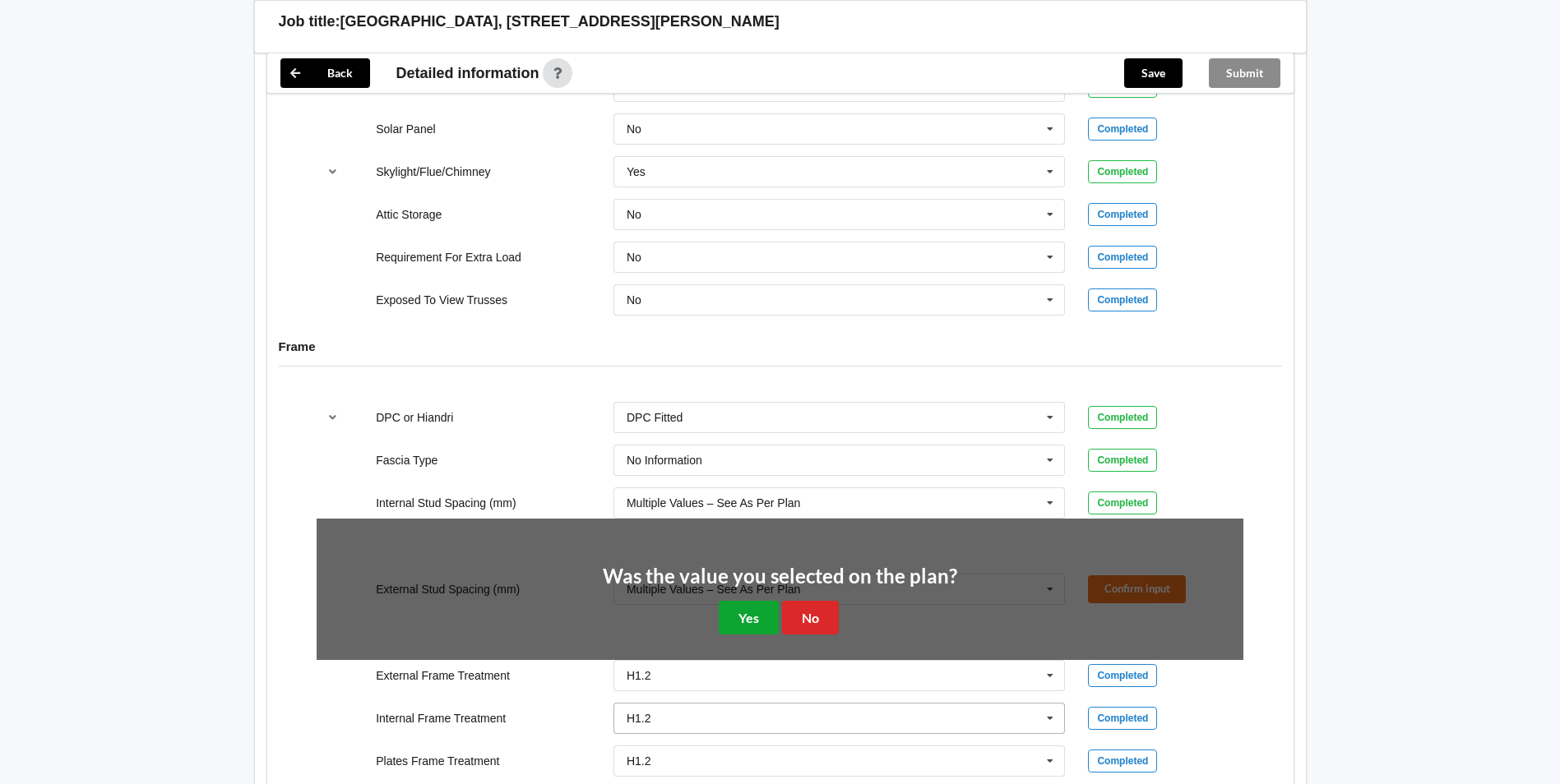
click at [723, 602] on button "Yes" at bounding box center [749, 618] width 60 height 34
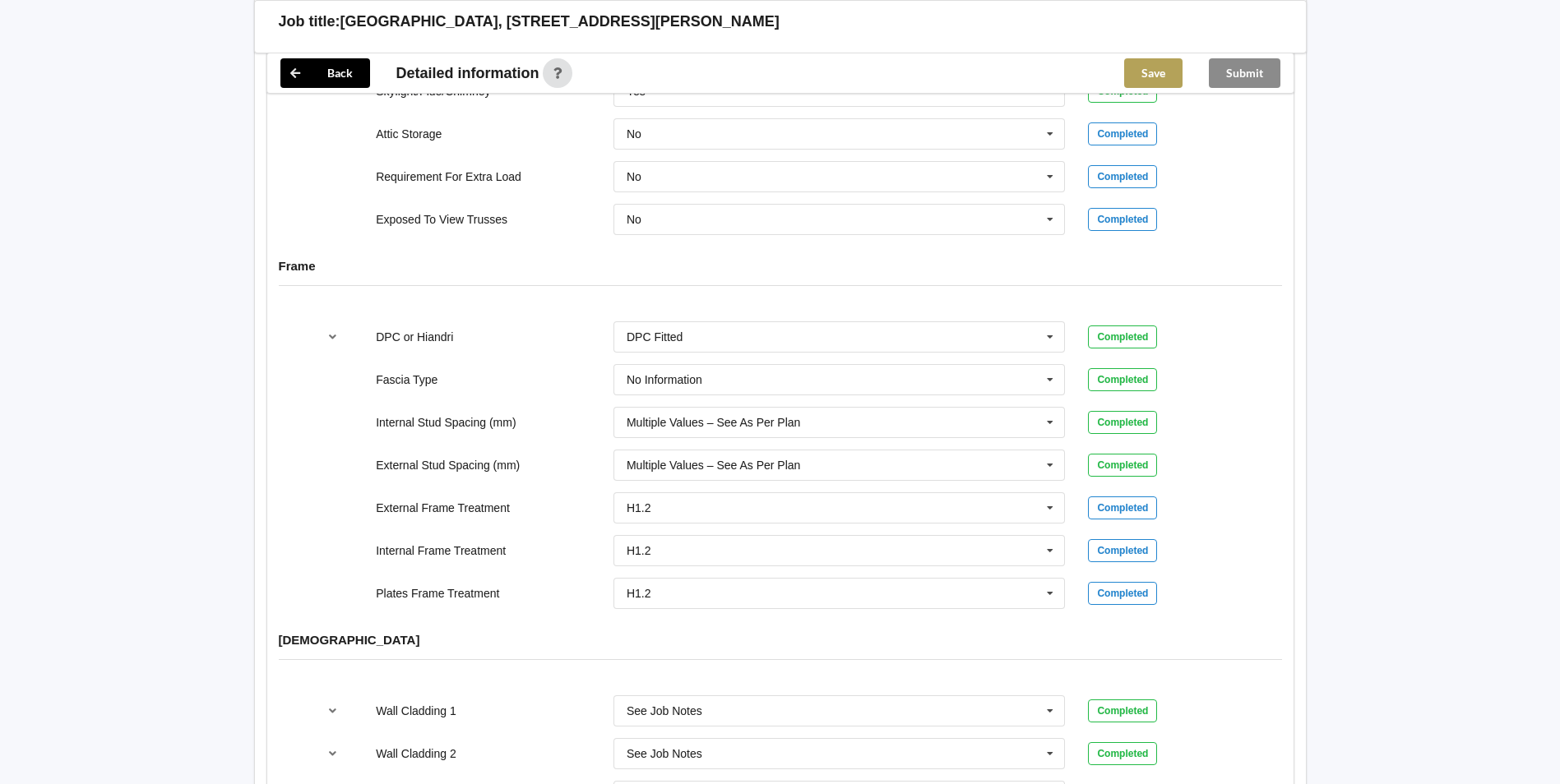
click at [1159, 69] on button "Save" at bounding box center [1153, 73] width 58 height 30
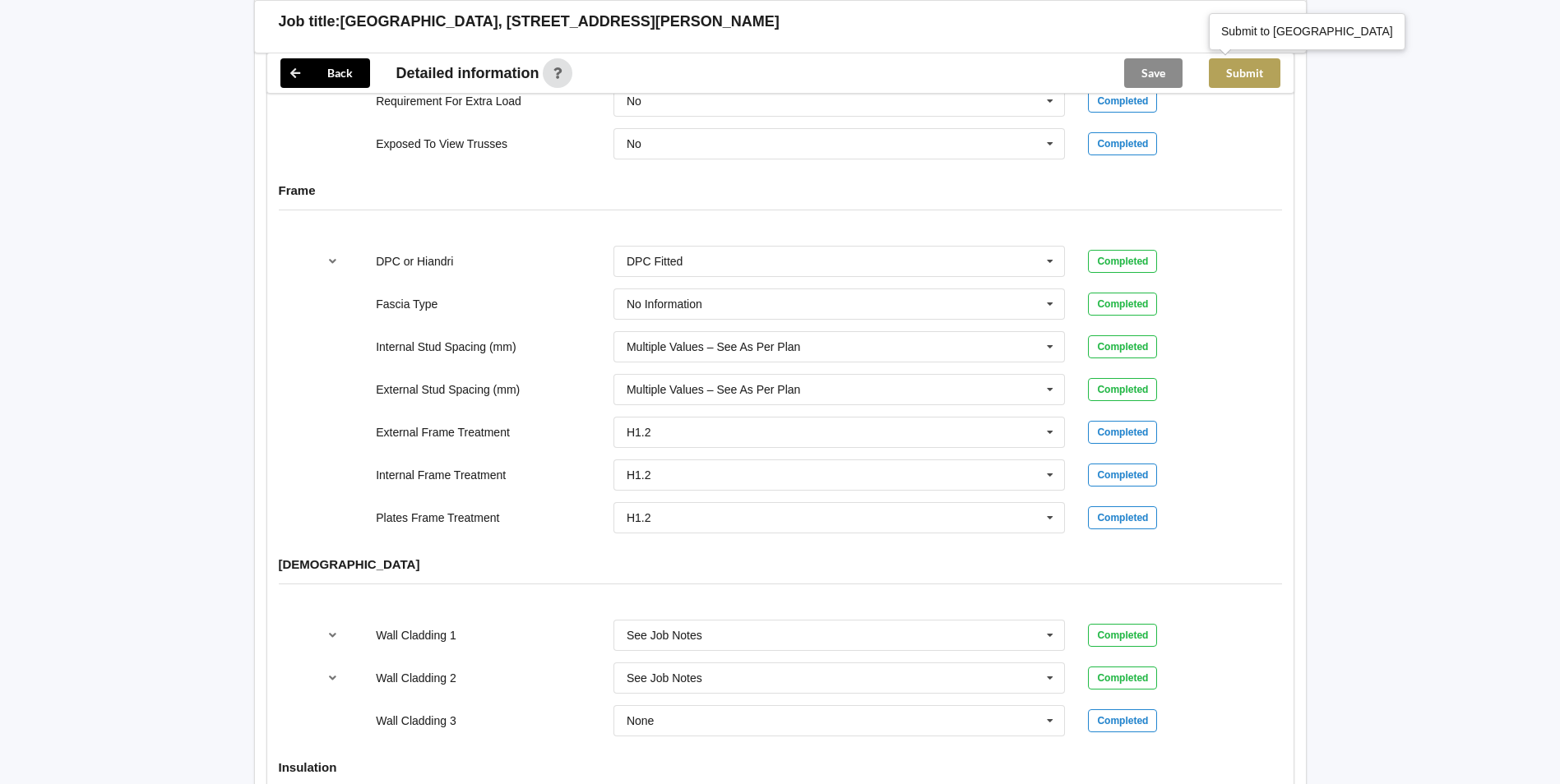
click at [1250, 66] on button "Submit" at bounding box center [1245, 73] width 72 height 30
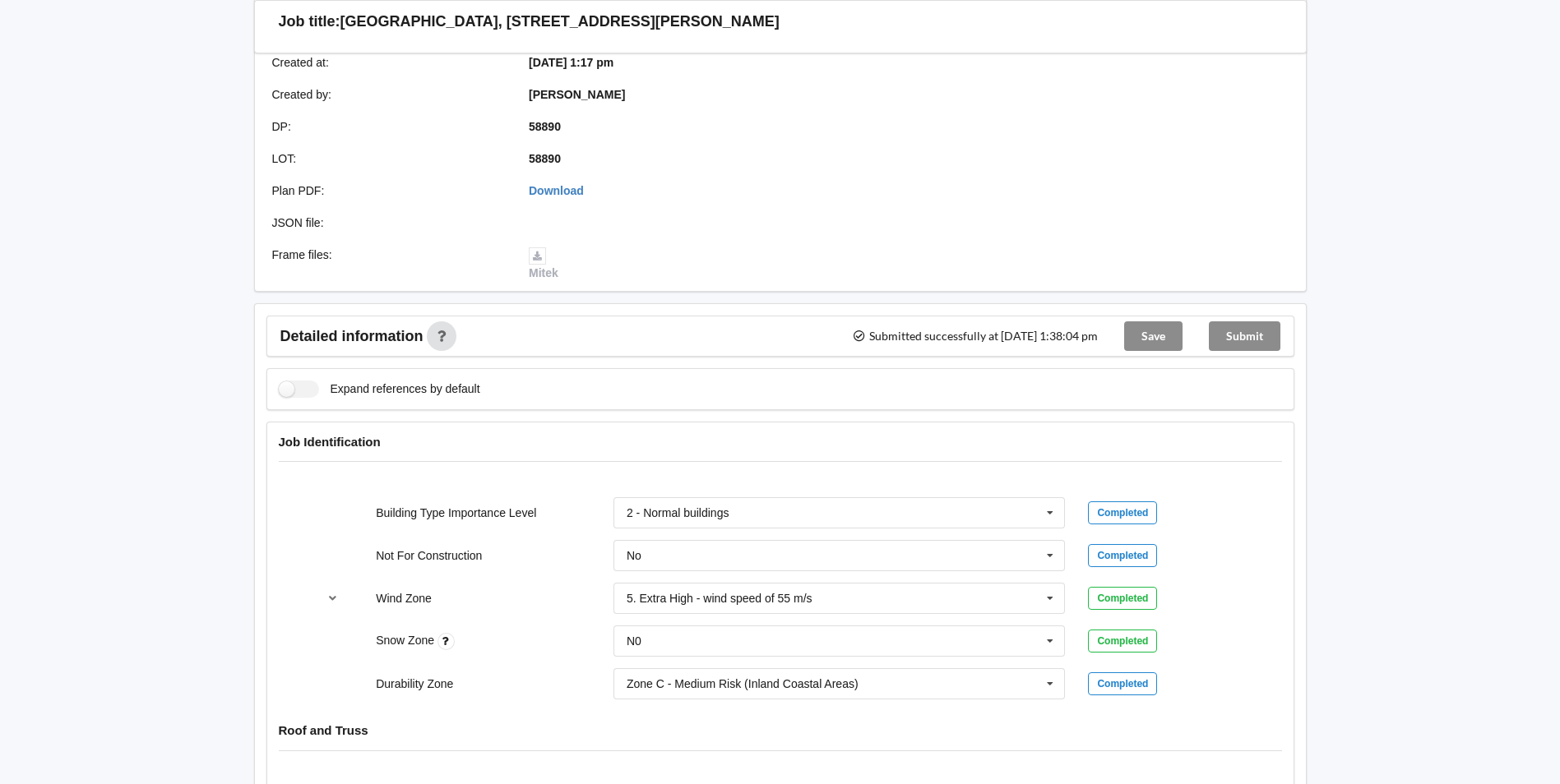
scroll to position [81, 0]
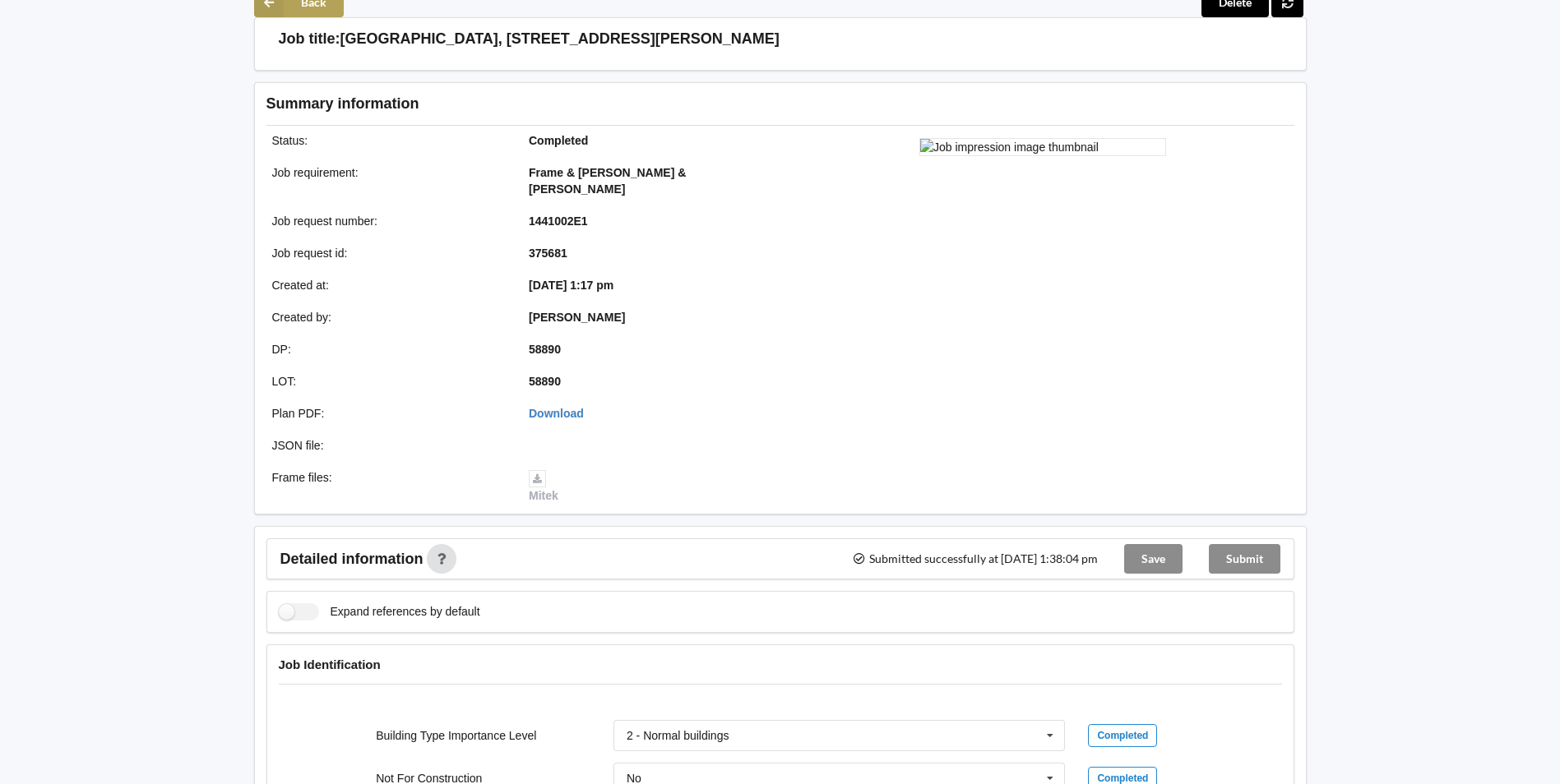
click at [288, 10] on button "Back" at bounding box center [299, 2] width 90 height 30
